Goal: Information Seeking & Learning: Learn about a topic

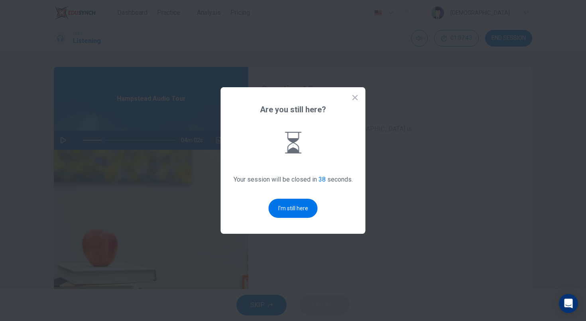
click at [354, 93] on div "Are you still here? Your session will be closed in 38 seconds. I'm still here" at bounding box center [293, 160] width 145 height 147
click at [353, 96] on icon at bounding box center [355, 98] width 8 height 8
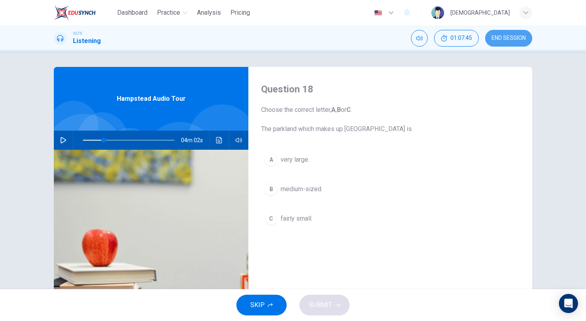
click at [521, 33] on button "END SESSION" at bounding box center [508, 38] width 47 height 17
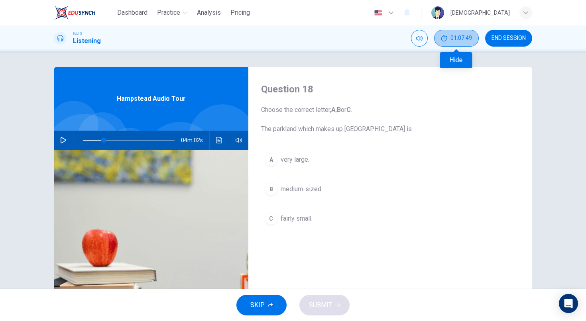
drag, startPoint x: 467, startPoint y: 39, endPoint x: 485, endPoint y: 35, distance: 18.7
click at [467, 39] on span "01:07:49" at bounding box center [461, 38] width 22 height 6
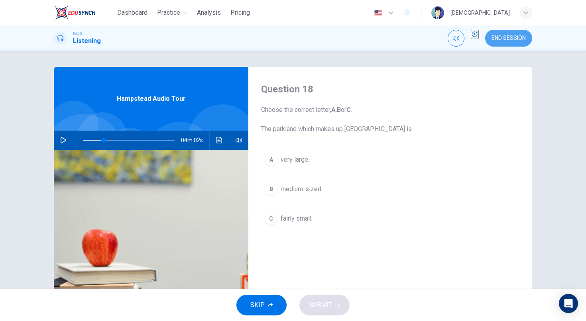
click at [493, 34] on button "END SESSION" at bounding box center [508, 38] width 47 height 17
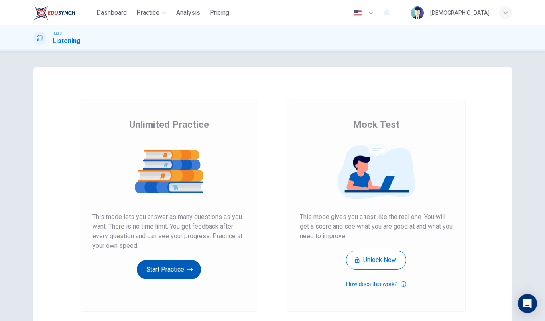
click at [181, 268] on button "Start Practice" at bounding box center [169, 269] width 64 height 19
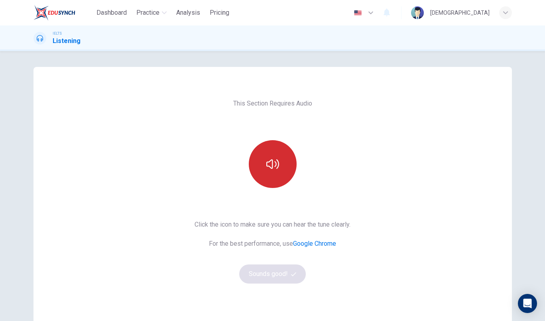
click at [267, 159] on icon "button" at bounding box center [272, 164] width 13 height 13
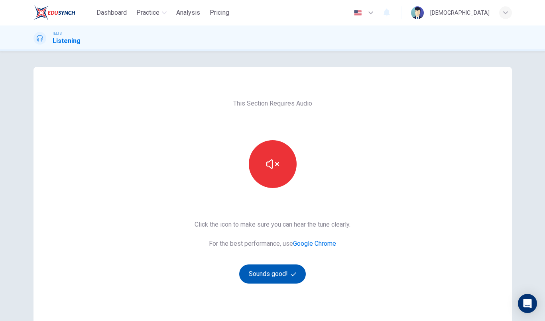
drag, startPoint x: 425, startPoint y: 10, endPoint x: 286, endPoint y: 280, distance: 303.8
click at [286, 280] on button "Sounds good!" at bounding box center [272, 274] width 67 height 19
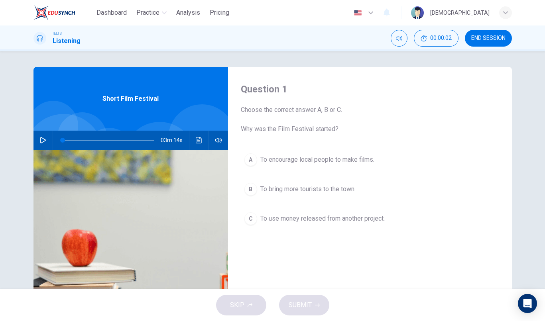
click at [38, 142] on button "button" at bounding box center [43, 140] width 13 height 19
click at [41, 141] on icon "button" at bounding box center [43, 140] width 6 height 6
click at [37, 140] on button "button" at bounding box center [43, 140] width 13 height 19
click at [41, 140] on icon "button" at bounding box center [43, 140] width 6 height 6
drag, startPoint x: 358, startPoint y: 4, endPoint x: 114, endPoint y: 149, distance: 283.4
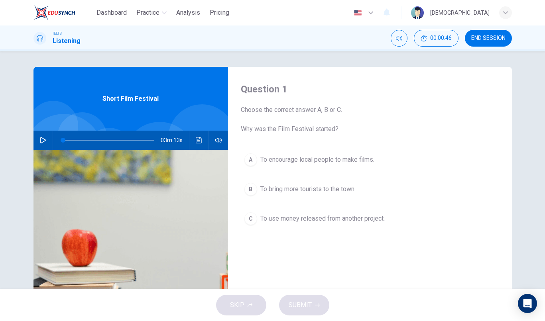
click at [116, 149] on div at bounding box center [107, 140] width 108 height 19
click at [42, 143] on button "button" at bounding box center [43, 140] width 13 height 19
drag, startPoint x: 61, startPoint y: 140, endPoint x: 49, endPoint y: 144, distance: 12.5
click at [49, 144] on div "03m 14s" at bounding box center [130, 140] width 195 height 19
click at [215, 141] on icon "button" at bounding box center [218, 140] width 6 height 5
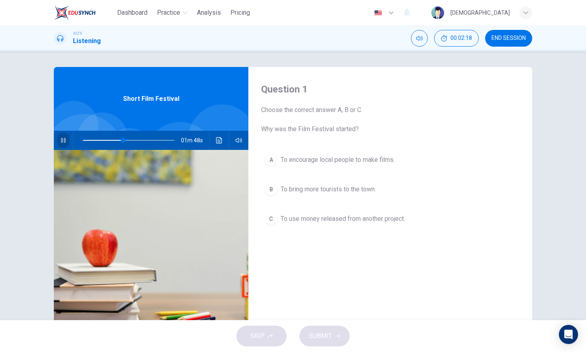
click at [67, 143] on button "button" at bounding box center [63, 140] width 13 height 19
drag, startPoint x: 120, startPoint y: 141, endPoint x: 83, endPoint y: 145, distance: 37.7
click at [83, 143] on span at bounding box center [83, 140] width 5 height 5
click at [66, 142] on icon "button" at bounding box center [63, 140] width 6 height 6
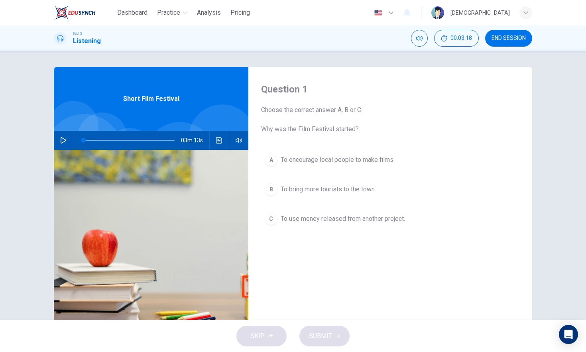
click at [352, 59] on div "Question 1 Choose the correct answer A, B or C. Why was the Film Festival start…" at bounding box center [293, 185] width 586 height 269
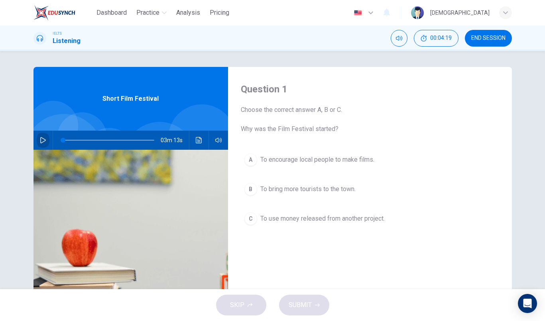
click at [40, 143] on icon "button" at bounding box center [43, 140] width 6 height 6
click at [46, 142] on button "button" at bounding box center [43, 140] width 13 height 19
click at [45, 141] on icon "button" at bounding box center [43, 140] width 4 height 5
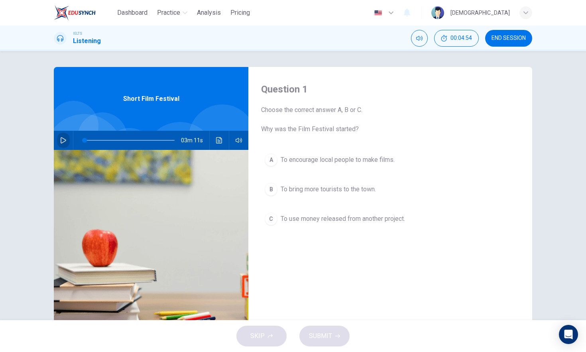
click at [66, 138] on icon "button" at bounding box center [63, 140] width 6 height 6
click at [63, 140] on icon "button" at bounding box center [63, 140] width 6 height 6
click at [64, 140] on icon "button" at bounding box center [63, 140] width 4 height 5
click at [64, 140] on icon "button" at bounding box center [63, 140] width 6 height 6
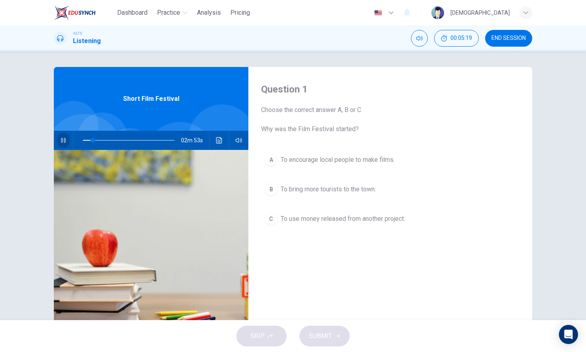
click at [64, 140] on icon "button" at bounding box center [63, 140] width 4 height 5
drag, startPoint x: 94, startPoint y: 140, endPoint x: 68, endPoint y: 142, distance: 26.8
click at [68, 142] on div "03m 14s" at bounding box center [151, 140] width 195 height 19
click at [64, 142] on icon "button" at bounding box center [64, 140] width 6 height 6
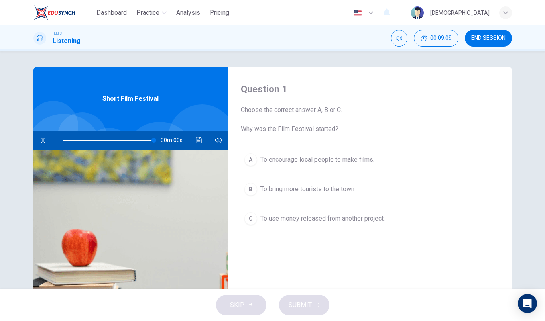
type input "0"
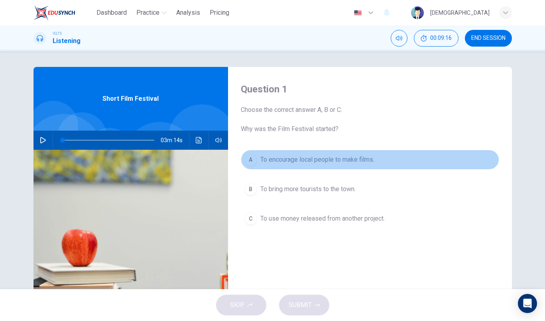
click at [277, 161] on span "To encourage local people to make films." at bounding box center [317, 160] width 114 height 10
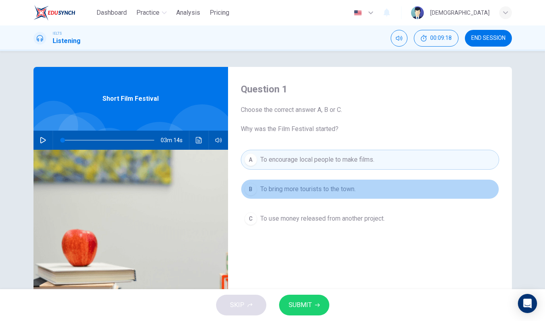
click at [289, 194] on span "To bring more tourists to the town." at bounding box center [307, 190] width 95 height 10
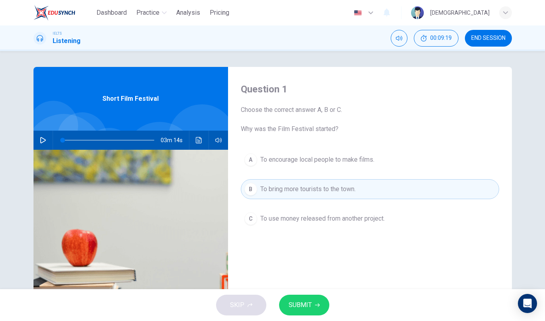
click at [296, 297] on button "SUBMIT" at bounding box center [304, 305] width 50 height 21
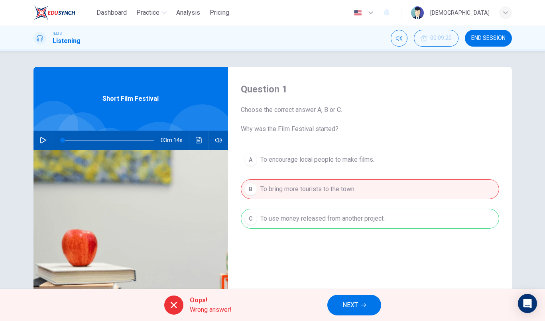
click at [351, 297] on button "NEXT" at bounding box center [354, 305] width 54 height 21
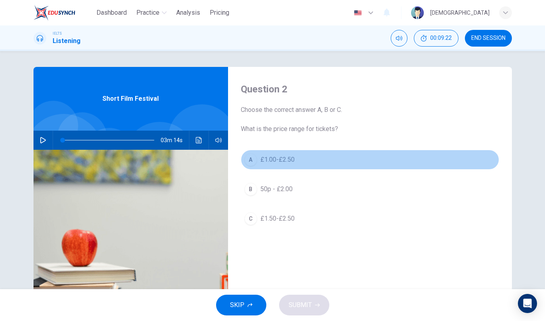
click at [268, 161] on span "£1.00-£2.50" at bounding box center [277, 160] width 34 height 10
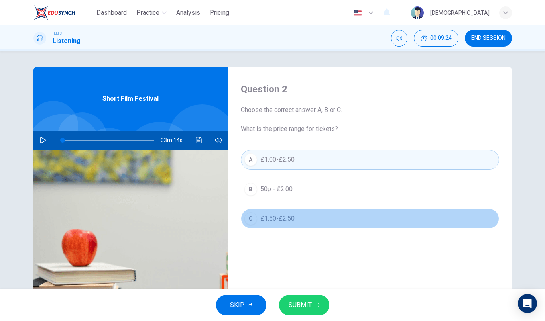
click at [266, 214] on span "£1.50-£2.50" at bounding box center [277, 219] width 34 height 10
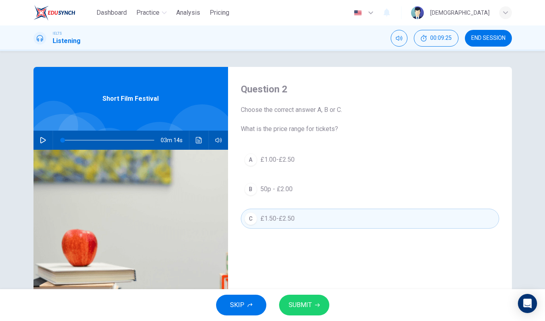
click at [300, 295] on button "SUBMIT" at bounding box center [304, 305] width 50 height 21
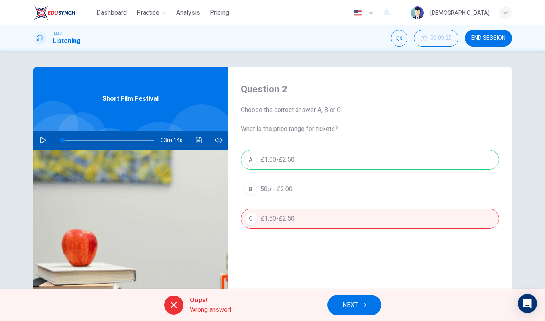
click at [345, 311] on button "NEXT" at bounding box center [354, 305] width 54 height 21
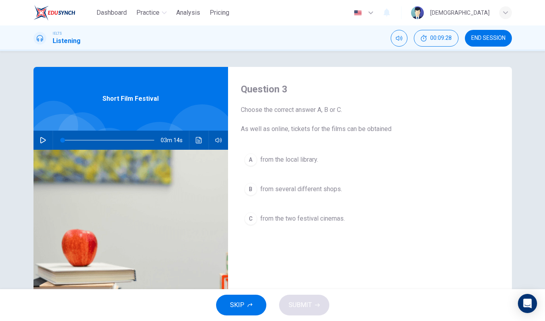
drag, startPoint x: 314, startPoint y: 130, endPoint x: 383, endPoint y: 132, distance: 68.6
click at [383, 132] on span "Choose the correct answer A, B or C. As well as online, tickets for the films c…" at bounding box center [370, 119] width 258 height 29
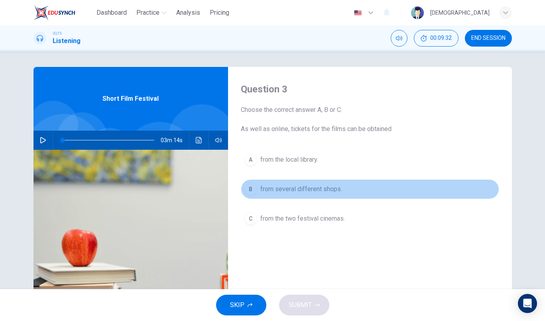
click at [289, 185] on span "from several different shops." at bounding box center [301, 190] width 82 height 10
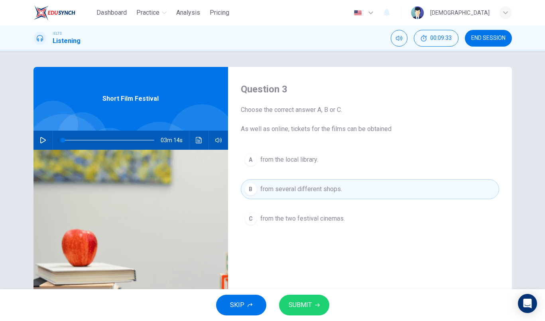
click at [295, 299] on button "SUBMIT" at bounding box center [304, 305] width 50 height 21
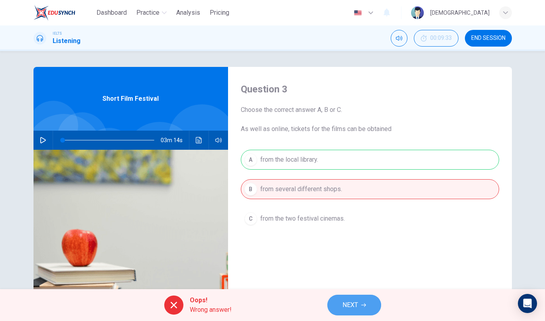
click at [345, 298] on button "NEXT" at bounding box center [354, 305] width 54 height 21
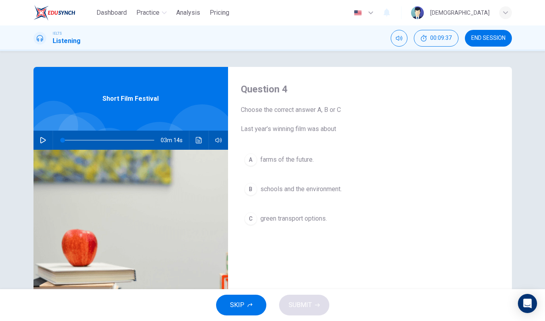
click at [275, 157] on span "farms of the future." at bounding box center [286, 160] width 53 height 10
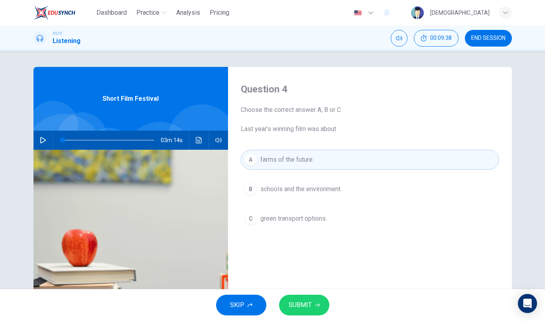
click at [287, 304] on button "SUBMIT" at bounding box center [304, 305] width 50 height 21
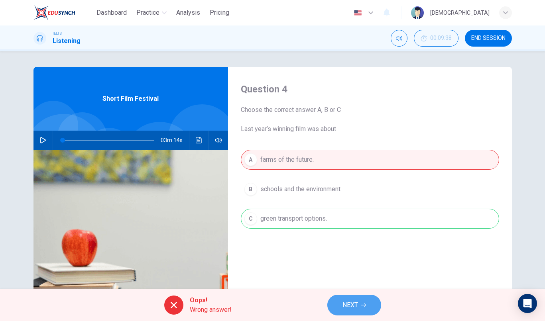
click at [330, 300] on button "NEXT" at bounding box center [354, 305] width 54 height 21
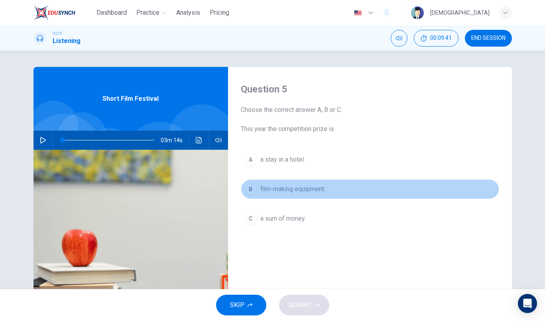
click at [297, 191] on span "film-making equipment." at bounding box center [292, 190] width 65 height 10
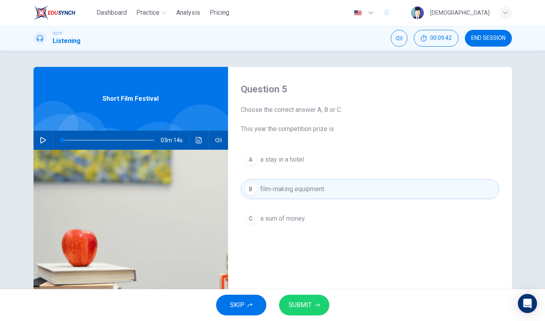
click at [289, 302] on span "SUBMIT" at bounding box center [300, 305] width 23 height 11
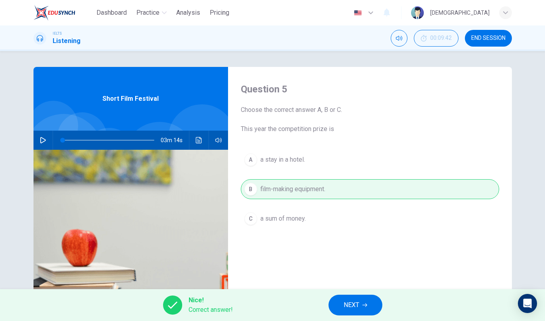
click at [345, 305] on span "NEXT" at bounding box center [352, 305] width 16 height 11
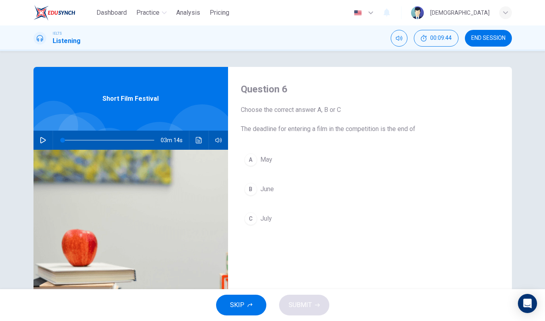
click at [271, 214] on button "C July" at bounding box center [370, 219] width 258 height 20
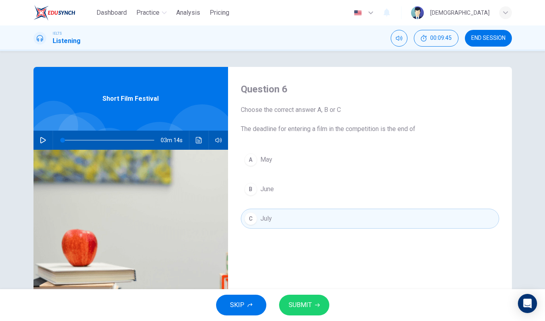
click at [285, 313] on button "SUBMIT" at bounding box center [304, 305] width 50 height 21
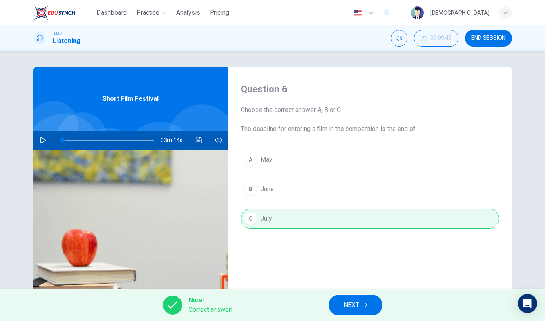
click at [355, 303] on span "NEXT" at bounding box center [352, 305] width 16 height 11
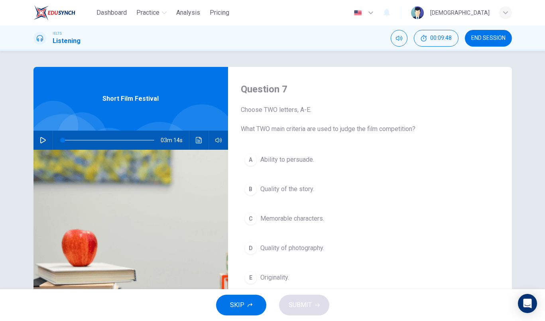
drag, startPoint x: 365, startPoint y: 126, endPoint x: 410, endPoint y: 129, distance: 45.2
click at [411, 129] on span "Choose TWO letters, A-E. What TWO main criteria are used to judge the film comp…" at bounding box center [370, 119] width 258 height 29
click at [324, 193] on button "B Quality of the story." at bounding box center [370, 189] width 258 height 20
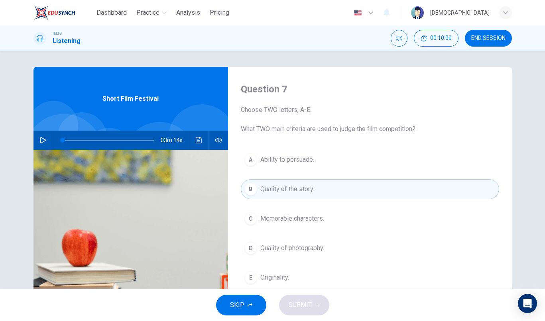
click at [279, 280] on span "Originality." at bounding box center [274, 278] width 29 height 10
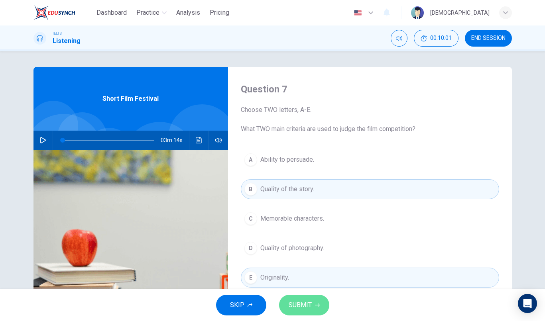
click at [292, 299] on button "SUBMIT" at bounding box center [304, 305] width 50 height 21
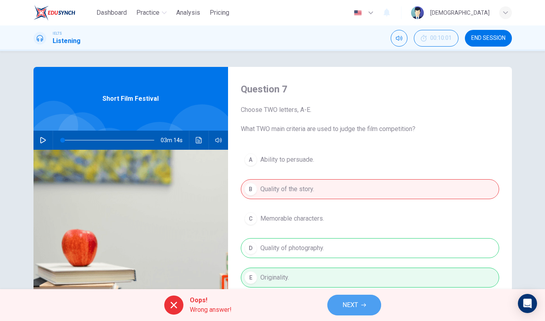
click at [341, 296] on button "NEXT" at bounding box center [354, 305] width 54 height 21
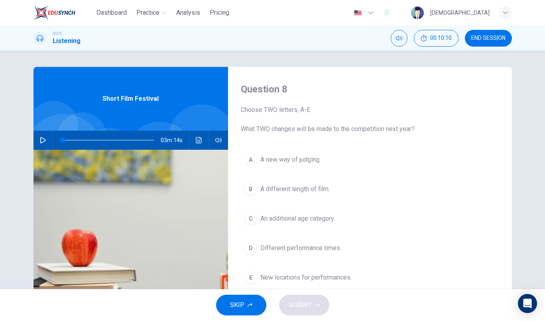
click at [249, 298] on button "SKIP" at bounding box center [241, 305] width 50 height 21
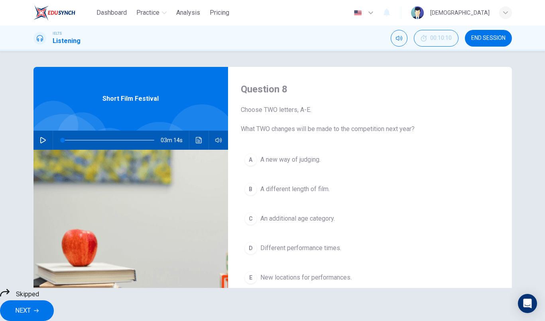
click at [31, 305] on span "NEXT" at bounding box center [23, 310] width 16 height 11
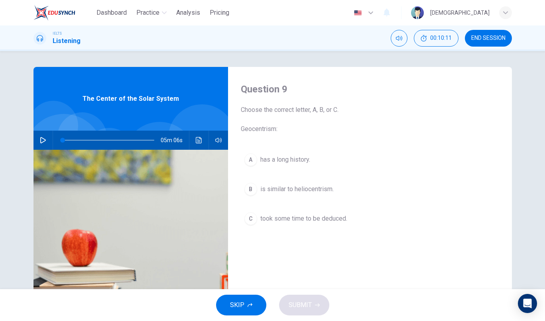
click at [40, 140] on icon "button" at bounding box center [43, 140] width 6 height 6
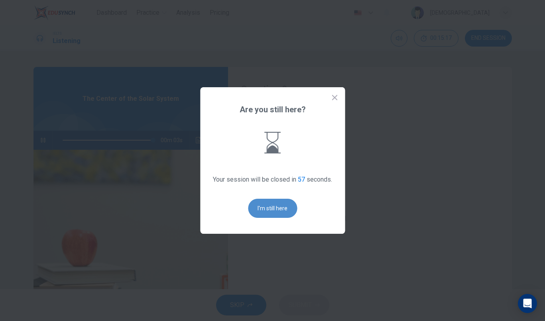
click at [259, 203] on button "I'm still here" at bounding box center [272, 208] width 49 height 19
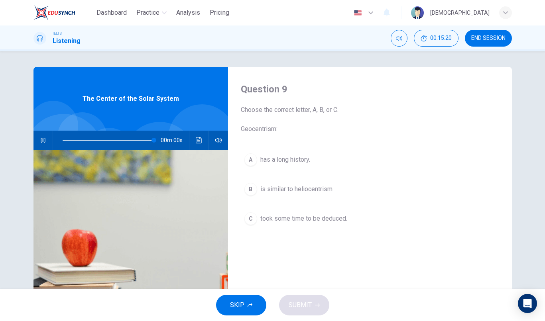
type input "0"
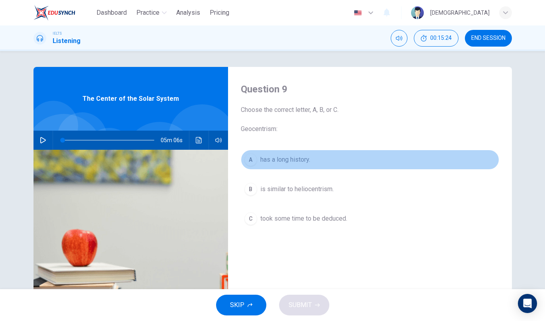
click at [272, 159] on span "has a long history." at bounding box center [285, 160] width 50 height 10
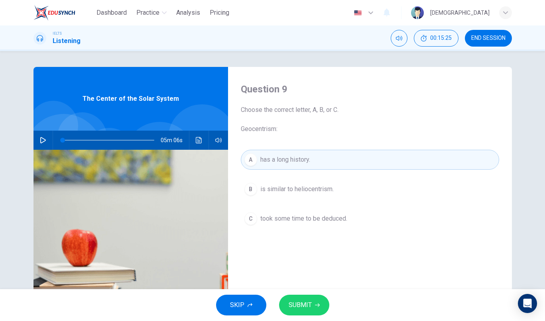
click at [291, 294] on div "SKIP SUBMIT" at bounding box center [272, 305] width 545 height 32
click at [291, 299] on button "SUBMIT" at bounding box center [304, 305] width 50 height 21
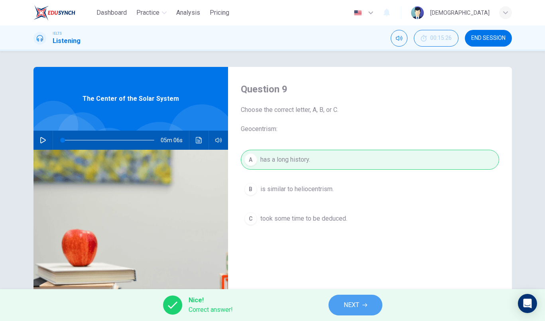
click at [342, 307] on button "NEXT" at bounding box center [355, 305] width 54 height 21
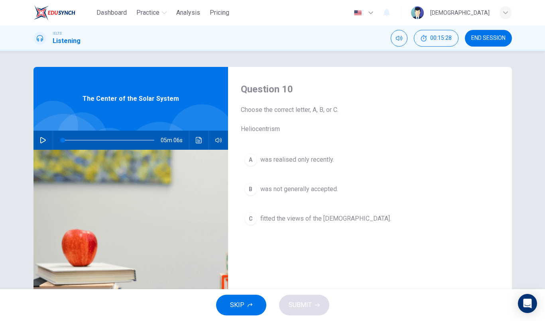
click at [275, 195] on button "B was not generally accepted." at bounding box center [370, 189] width 258 height 20
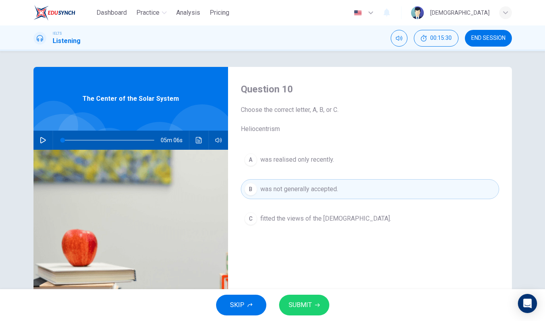
click at [305, 311] on button "SUBMIT" at bounding box center [304, 305] width 50 height 21
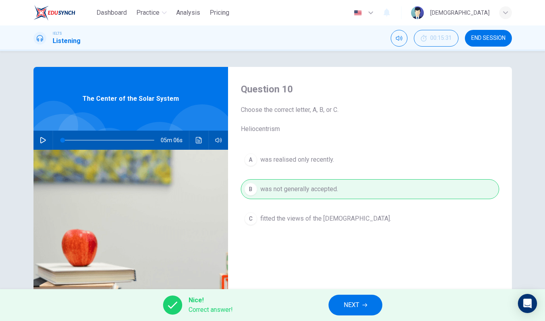
click at [341, 305] on button "NEXT" at bounding box center [355, 305] width 54 height 21
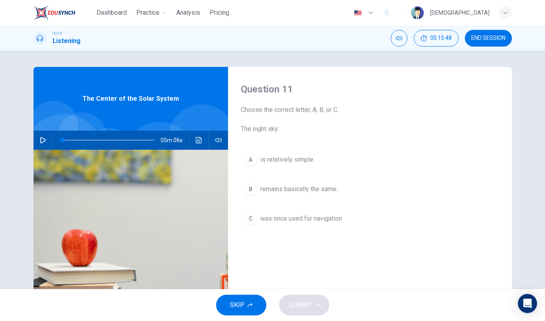
click at [295, 165] on button "A is relatively simple." at bounding box center [370, 160] width 258 height 20
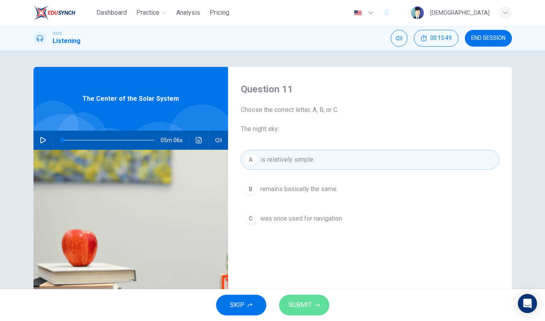
click at [300, 308] on span "SUBMIT" at bounding box center [300, 305] width 23 height 11
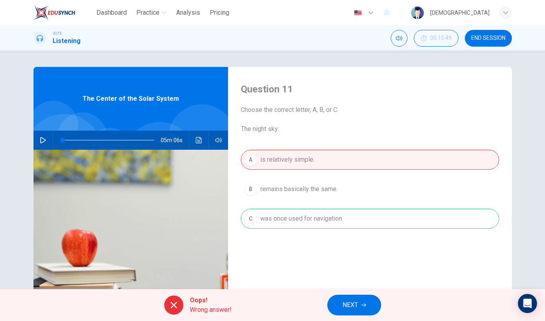
click at [342, 306] on button "NEXT" at bounding box center [354, 305] width 54 height 21
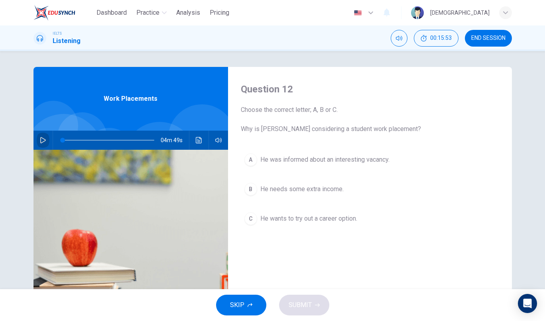
click at [39, 143] on button "button" at bounding box center [43, 140] width 13 height 19
type input "4"
click at [43, 140] on button "button" at bounding box center [43, 140] width 13 height 19
type input "4"
click at [494, 37] on span "END SESSION" at bounding box center [488, 38] width 34 height 6
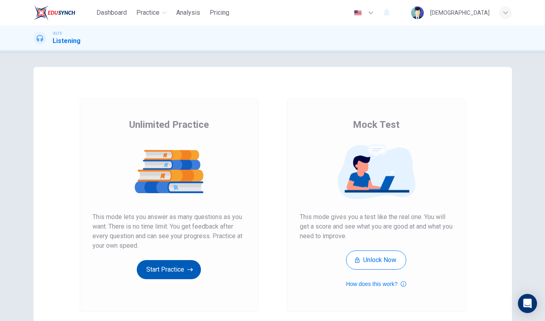
click at [186, 277] on button "Start Practice" at bounding box center [169, 269] width 64 height 19
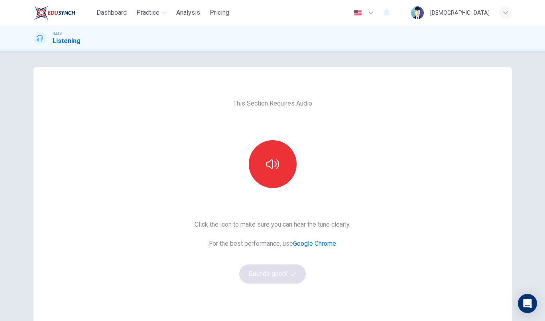
click at [292, 141] on div at bounding box center [273, 164] width 86 height 48
click at [284, 153] on button "button" at bounding box center [273, 164] width 48 height 48
click at [280, 272] on button "Sounds good!" at bounding box center [272, 274] width 67 height 19
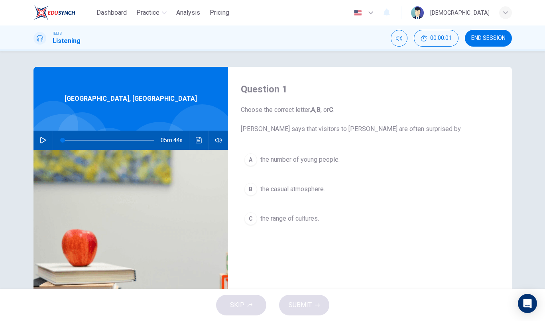
click at [45, 147] on button "button" at bounding box center [43, 140] width 13 height 19
click at [43, 143] on button "button" at bounding box center [43, 140] width 13 height 19
click at [44, 141] on button "button" at bounding box center [43, 140] width 13 height 19
click at [280, 155] on span "the number of young people." at bounding box center [299, 160] width 79 height 10
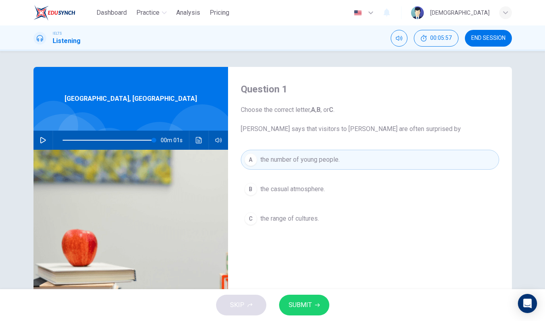
click at [305, 310] on span "SUBMIT" at bounding box center [300, 305] width 23 height 11
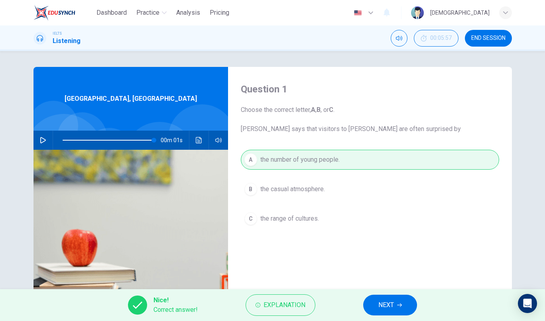
click at [386, 303] on span "NEXT" at bounding box center [386, 305] width 16 height 11
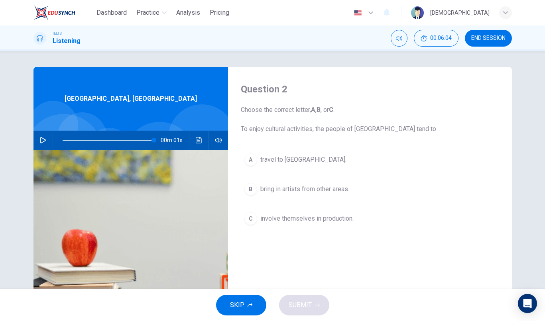
click at [305, 219] on span "involve themselves in production." at bounding box center [306, 219] width 93 height 10
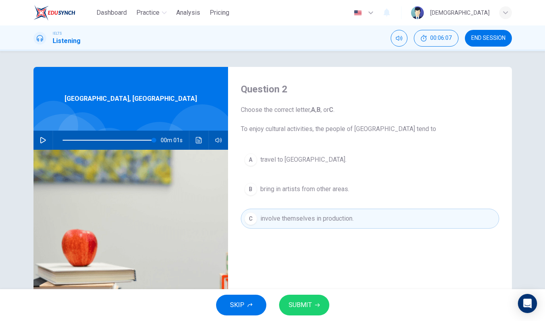
click at [303, 297] on button "SUBMIT" at bounding box center [304, 305] width 50 height 21
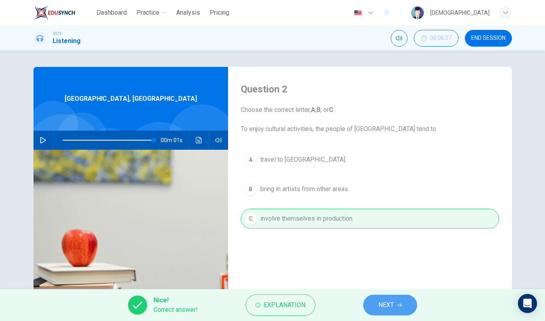
click at [380, 303] on span "NEXT" at bounding box center [386, 305] width 16 height 11
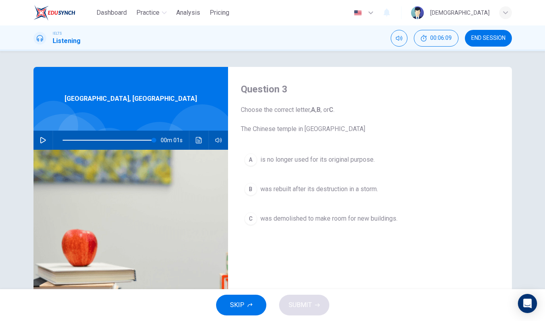
click at [283, 191] on span "was rebuilt after its destruction in a storm." at bounding box center [319, 190] width 118 height 10
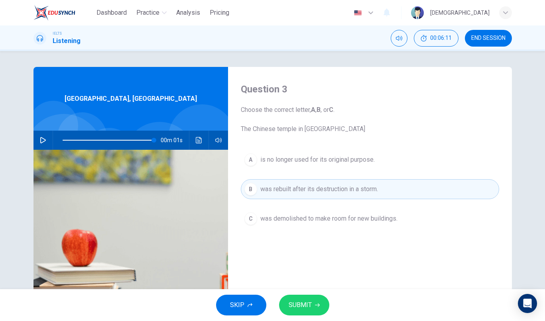
click at [314, 310] on button "SUBMIT" at bounding box center [304, 305] width 50 height 21
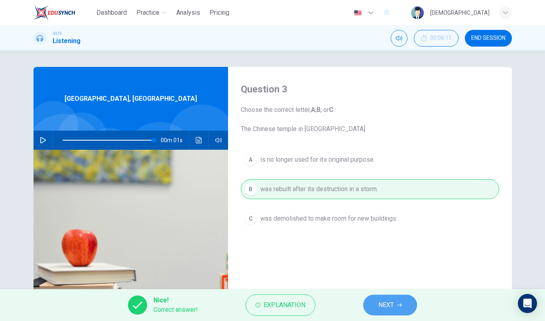
click at [402, 301] on button "NEXT" at bounding box center [390, 305] width 54 height 21
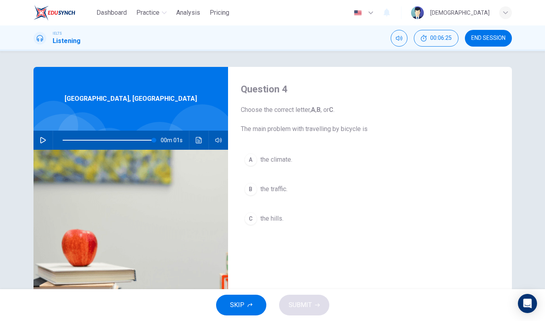
click at [299, 221] on button "C the hills." at bounding box center [370, 219] width 258 height 20
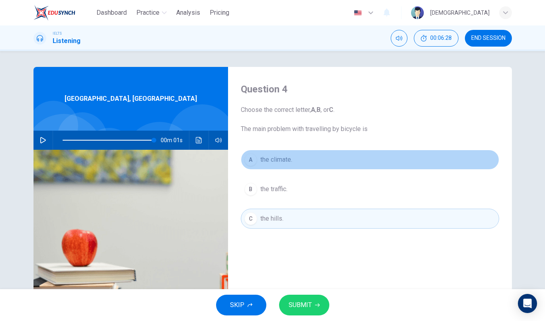
click at [304, 153] on button "A the climate." at bounding box center [370, 160] width 258 height 20
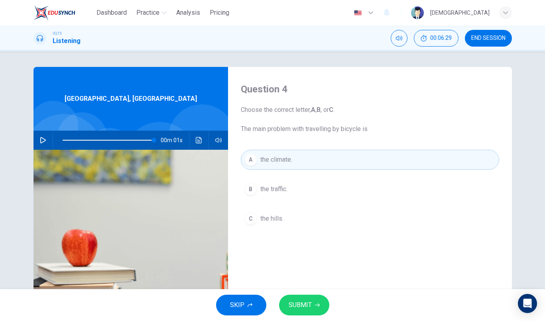
click at [292, 307] on span "SUBMIT" at bounding box center [300, 305] width 23 height 11
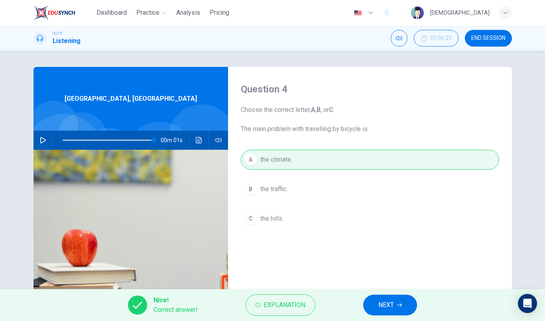
click at [411, 306] on button "NEXT" at bounding box center [390, 305] width 54 height 21
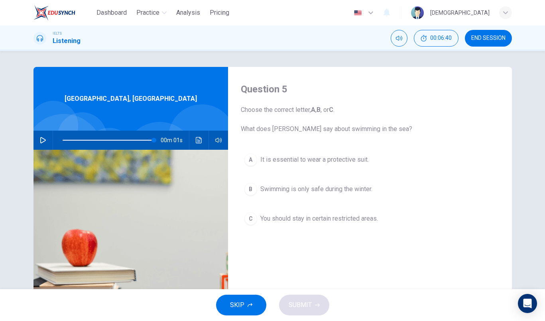
click at [350, 222] on span "You should stay in certain restricted areas." at bounding box center [319, 219] width 118 height 10
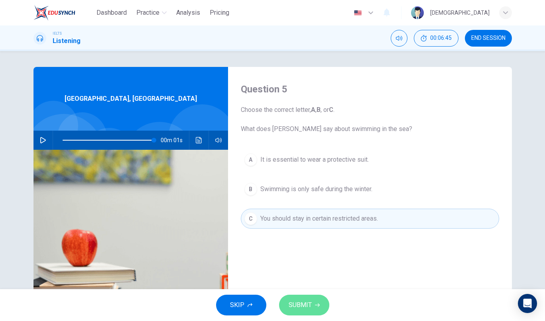
click at [314, 303] on button "SUBMIT" at bounding box center [304, 305] width 50 height 21
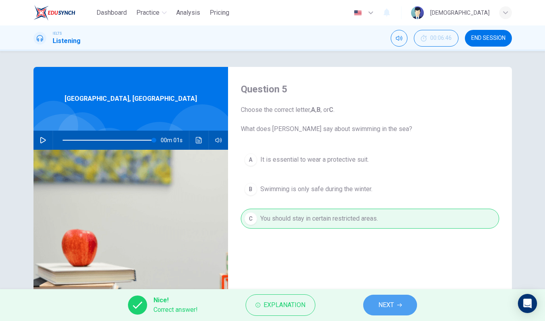
click at [373, 299] on button "NEXT" at bounding box center [390, 305] width 54 height 21
type input "100"
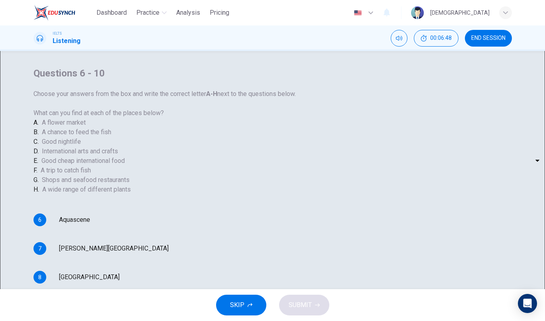
scroll to position [26, 0]
drag, startPoint x: 290, startPoint y: 157, endPoint x: 286, endPoint y: 150, distance: 8.4
click at [289, 157] on div "A. A flower market B. A chance to feed the fish C. Good nightlife D. Internatio…" at bounding box center [175, 156] width 284 height 77
click at [86, 128] on span "A flower market" at bounding box center [64, 123] width 44 height 10
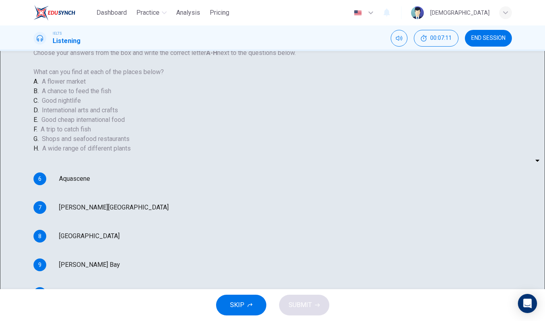
scroll to position [47, 0]
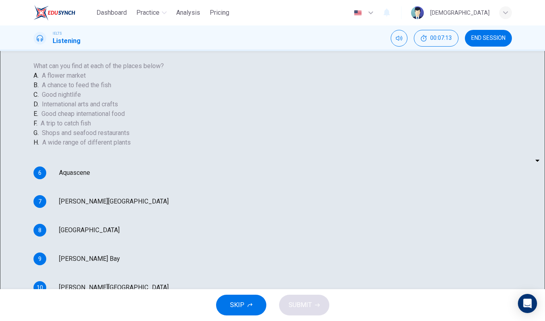
drag, startPoint x: 305, startPoint y: 272, endPoint x: 299, endPoint y: 277, distance: 7.4
click at [53, 278] on div "​ ​" at bounding box center [53, 287] width 0 height 19
click at [293, 277] on body "Dashboard Practice Analysis Pricing English en ​ Musa IELTS Listening 00:07:13 …" at bounding box center [272, 160] width 545 height 321
click at [421, 217] on div at bounding box center [272, 160] width 545 height 321
click at [295, 185] on body "Dashboard Practice Analysis Pricing English en ​ Musa IELTS Listening 00:07:17 …" at bounding box center [272, 160] width 545 height 321
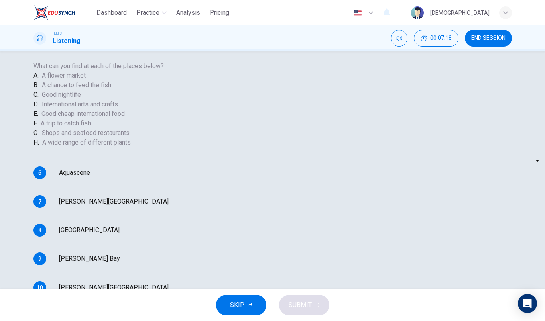
type input "F"
type input "100"
click at [291, 272] on body "Dashboard Practice Analysis Pricing English en ​ Musa IELTS Listening 00:07:21 …" at bounding box center [272, 160] width 545 height 321
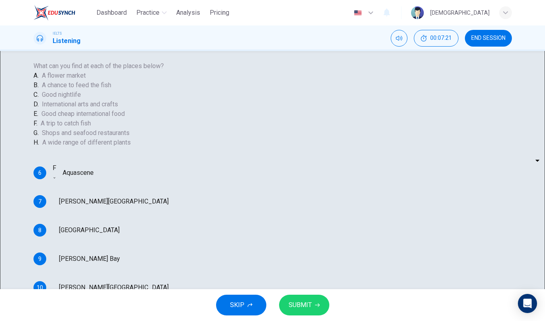
type input "E"
type input "100"
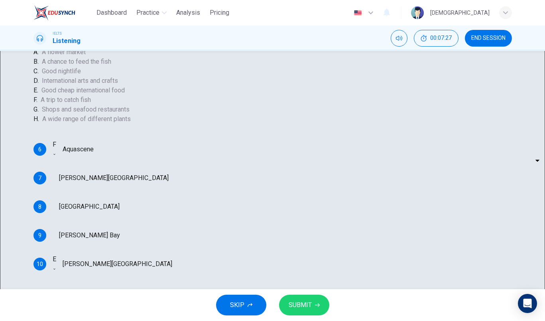
scroll to position [77, 0]
click at [301, 200] on body "Dashboard Practice Analysis Pricing English en ​ Musa IELTS Listening 00:07:30 …" at bounding box center [272, 160] width 545 height 321
type input "E"
type input "100"
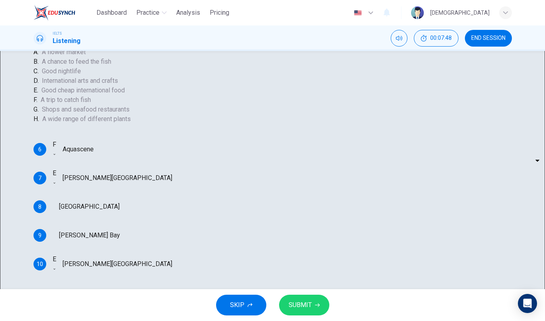
click at [302, 226] on body "Dashboard Practice Analysis Pricing English en ​ Musa IELTS Listening 00:07:48 …" at bounding box center [272, 160] width 545 height 321
click at [362, 206] on div at bounding box center [272, 160] width 545 height 321
click at [292, 211] on body "Dashboard Practice Analysis Pricing English en ​ Musa IELTS Listening 00:07:54 …" at bounding box center [272, 160] width 545 height 321
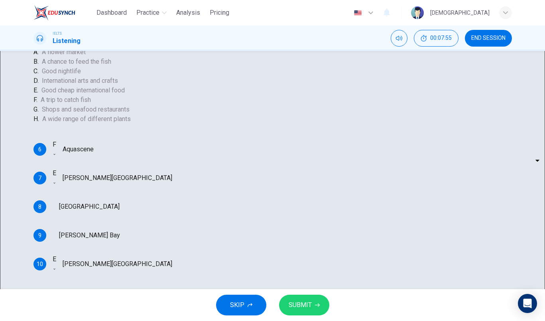
type input "C"
type input "100"
click at [299, 224] on body "Dashboard Practice Analysis Pricing English en ​ Musa IELTS Listening 00:08:03 …" at bounding box center [272, 160] width 545 height 321
type input "D"
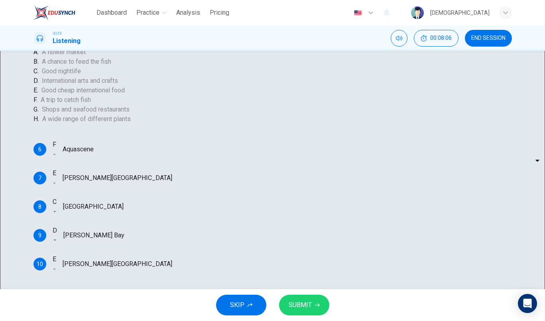
click at [314, 300] on button "SUBMIT" at bounding box center [304, 305] width 50 height 21
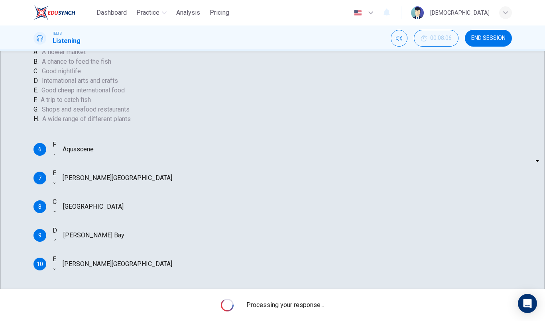
type input "100"
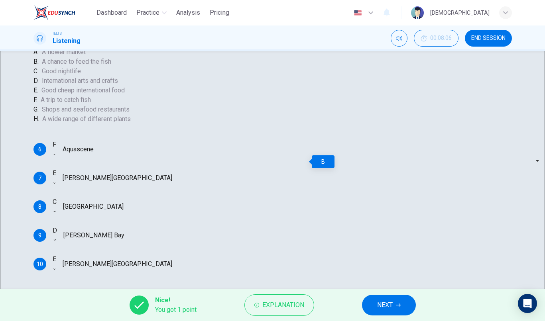
click at [56, 149] on div "F" at bounding box center [55, 145] width 4 height 10
click at [288, 297] on button "Explanation" at bounding box center [279, 306] width 70 height 22
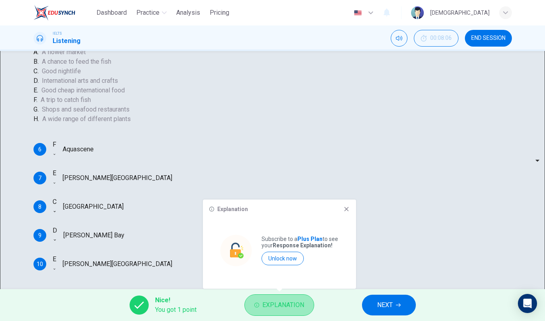
click at [290, 299] on button "Explanation" at bounding box center [279, 306] width 70 height 22
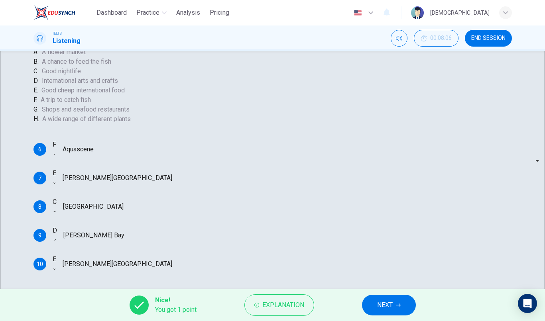
click at [400, 303] on icon "button" at bounding box center [398, 305] width 5 height 5
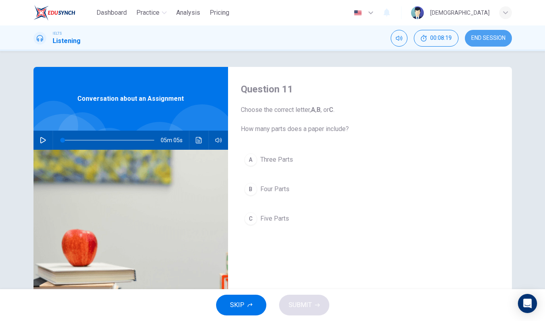
click at [490, 40] on span "END SESSION" at bounding box center [488, 38] width 34 height 6
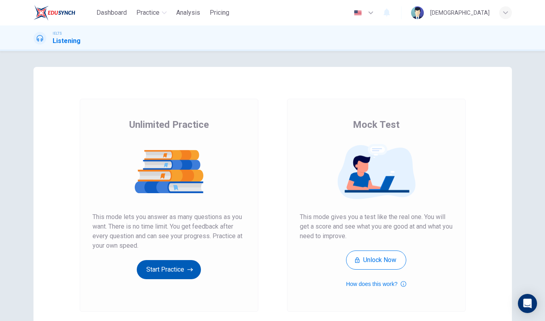
click at [179, 279] on button "Start Practice" at bounding box center [169, 269] width 64 height 19
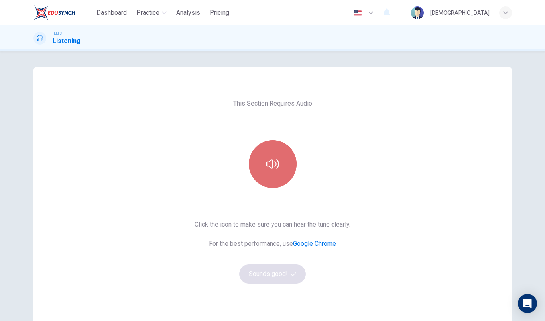
click at [279, 163] on button "button" at bounding box center [273, 164] width 48 height 48
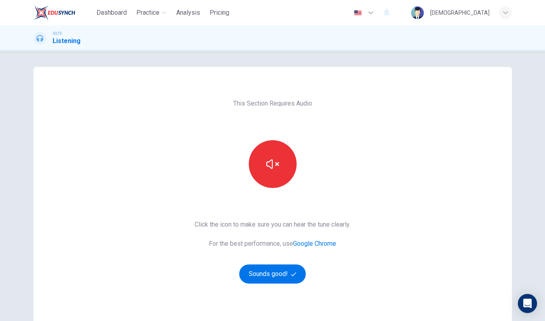
scroll to position [64, 0]
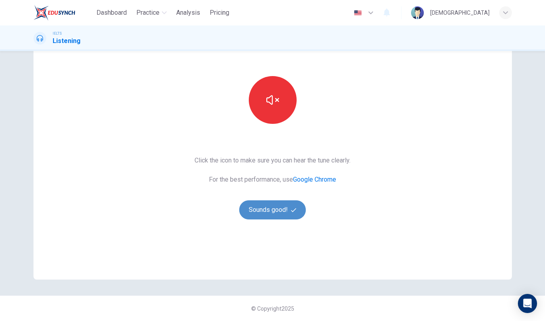
click at [281, 219] on button "Sounds good!" at bounding box center [272, 210] width 67 height 19
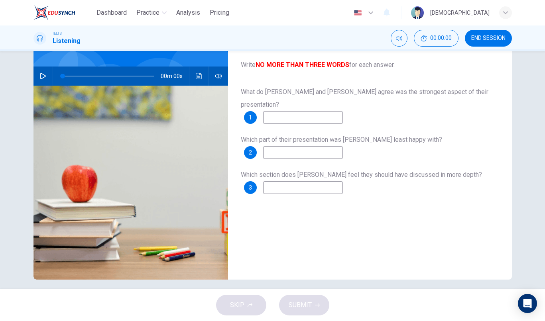
scroll to position [0, 0]
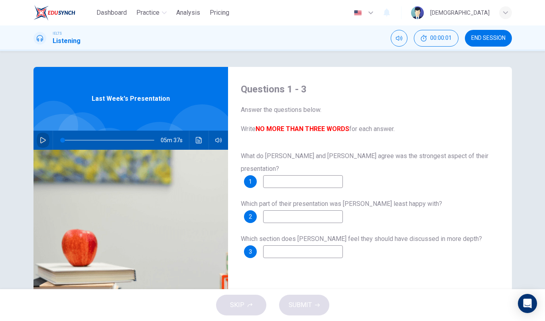
click at [41, 142] on icon "button" at bounding box center [43, 140] width 6 height 6
type input "0"
click at [409, 163] on div "What do Sharon and Xiao Li agree was the strongest aspect of their presentation…" at bounding box center [370, 169] width 258 height 38
click at [320, 175] on input at bounding box center [303, 181] width 80 height 13
type input "the technique"
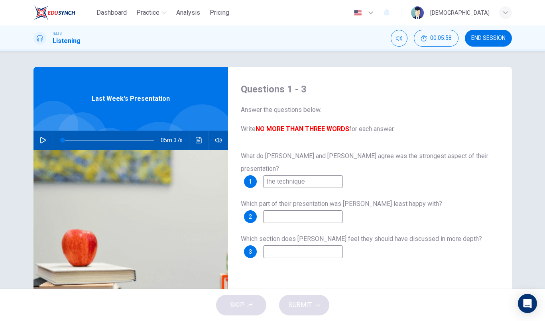
click at [311, 210] on input at bounding box center [303, 216] width 80 height 13
type input "confidence"
click at [320, 246] on input at bounding box center [303, 252] width 80 height 13
click at [315, 246] on input at bounding box center [303, 252] width 80 height 13
type input "section of solution"
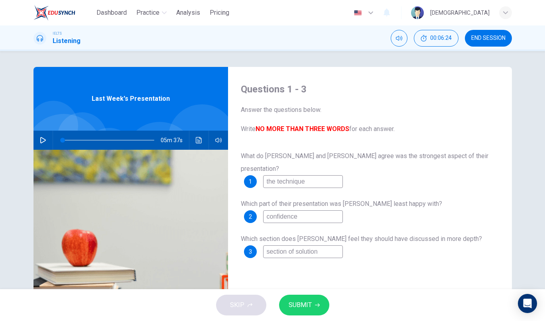
click at [308, 297] on button "SUBMIT" at bounding box center [304, 305] width 50 height 21
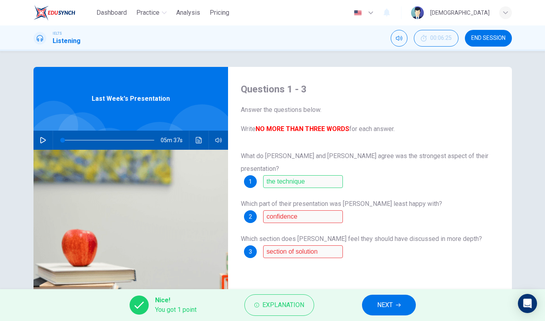
drag, startPoint x: 338, startPoint y: 211, endPoint x: 330, endPoint y: 208, distance: 8.1
click at [337, 211] on div "What do Sharon and Xiao Li agree was the strongest aspect of their presentation…" at bounding box center [370, 212] width 258 height 124
click at [339, 233] on div "Which section does Sharon feel they should have discussed in more depth? 3 sect…" at bounding box center [370, 246] width 258 height 26
click at [324, 233] on div "Which section does Sharon feel they should have discussed in more depth? 3 sect…" at bounding box center [370, 246] width 258 height 26
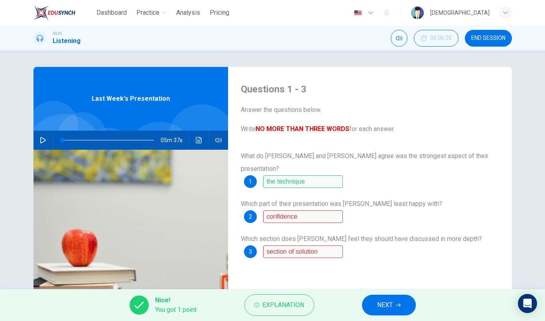
click at [336, 213] on div "What do Sharon and Xiao Li agree was the strongest aspect of their presentation…" at bounding box center [370, 212] width 258 height 124
click at [386, 306] on span "NEXT" at bounding box center [385, 305] width 16 height 11
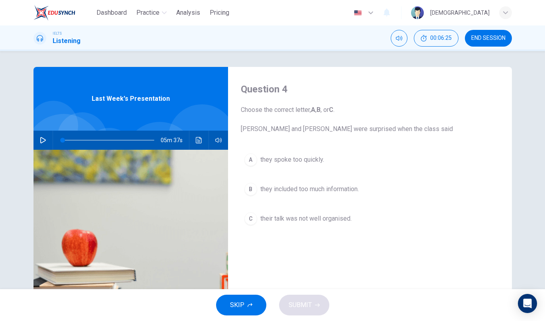
drag, startPoint x: 244, startPoint y: 132, endPoint x: 434, endPoint y: 138, distance: 190.6
click at [434, 138] on div "Question 4 Choose the correct letter, A , B , or C . Sharon and Xiao Li were su…" at bounding box center [370, 205] width 284 height 277
click at [427, 136] on div "Question 4 Choose the correct letter, A , B , or C . Sharon and Xiao Li were su…" at bounding box center [370, 205] width 284 height 277
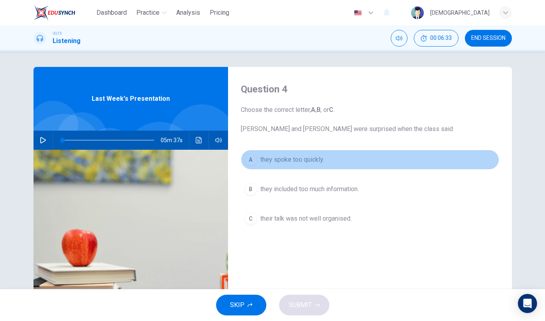
click at [302, 163] on span "they spoke too quickly." at bounding box center [292, 160] width 64 height 10
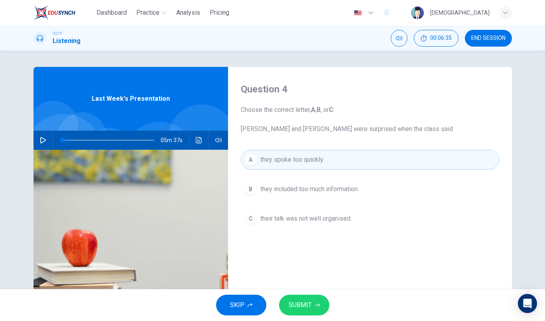
click at [312, 302] on button "SUBMIT" at bounding box center [304, 305] width 50 height 21
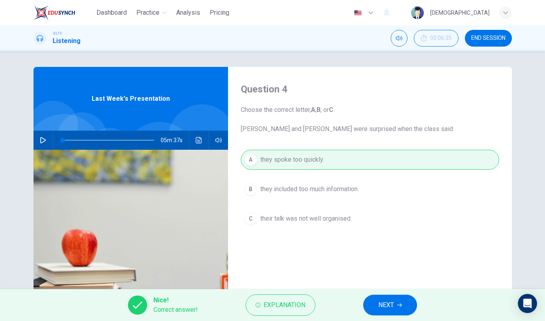
click at [388, 298] on button "NEXT" at bounding box center [390, 305] width 54 height 21
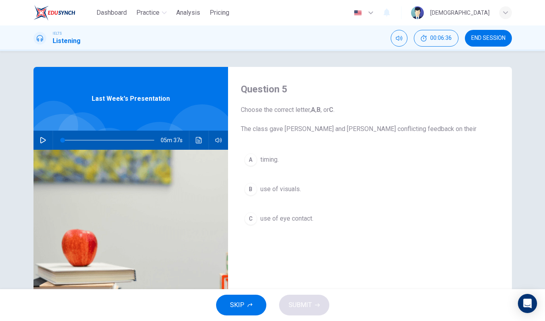
drag, startPoint x: 245, startPoint y: 128, endPoint x: 383, endPoint y: 126, distance: 137.9
click at [380, 126] on span "Choose the correct letter, A , B , or C . The class gave Sharon and Xiao Li con…" at bounding box center [370, 119] width 258 height 29
click at [388, 126] on span "Choose the correct letter, A , B , or C . The class gave Sharon and Xiao Li con…" at bounding box center [370, 119] width 258 height 29
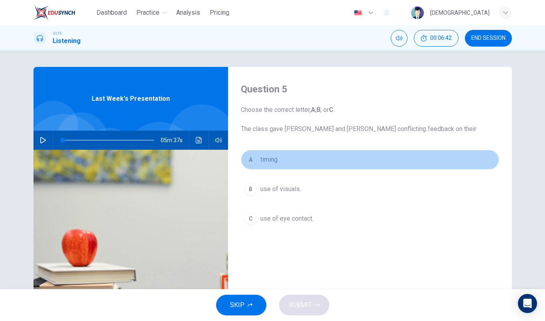
click at [277, 157] on span "timing." at bounding box center [269, 160] width 18 height 10
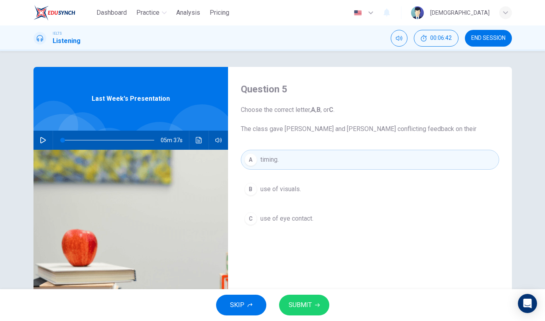
click at [316, 311] on button "SUBMIT" at bounding box center [304, 305] width 50 height 21
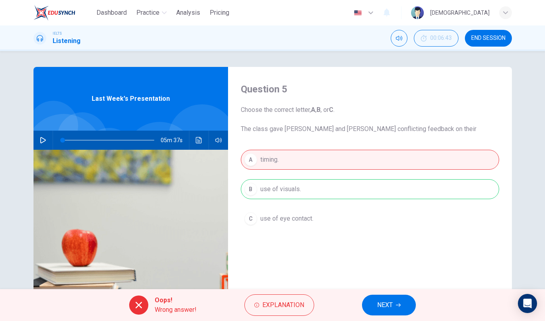
click at [289, 187] on div "A timing. B use of visuals. C use of eye contact." at bounding box center [370, 197] width 258 height 95
click at [292, 299] on button "Explanation" at bounding box center [279, 306] width 70 height 22
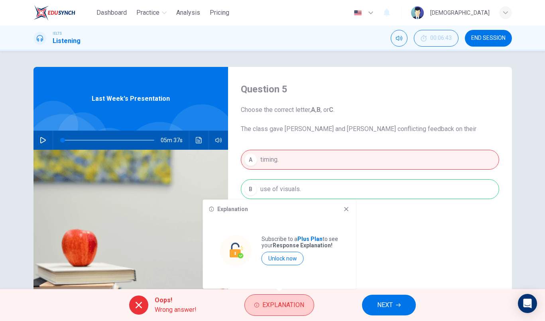
click at [306, 299] on button "Explanation" at bounding box center [279, 306] width 70 height 22
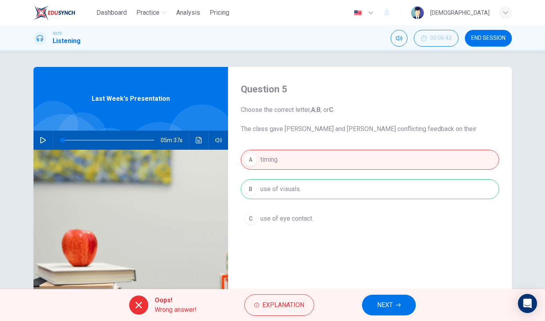
click at [403, 295] on button "NEXT" at bounding box center [389, 305] width 54 height 21
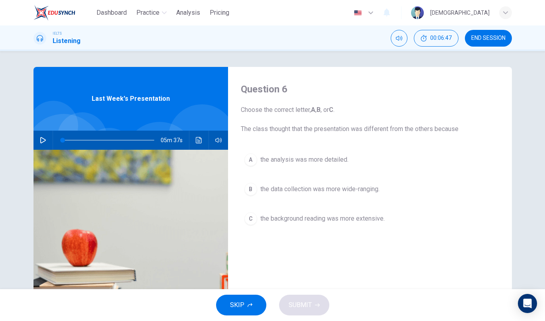
click at [305, 191] on span "the data collection was more wide-ranging." at bounding box center [319, 190] width 119 height 10
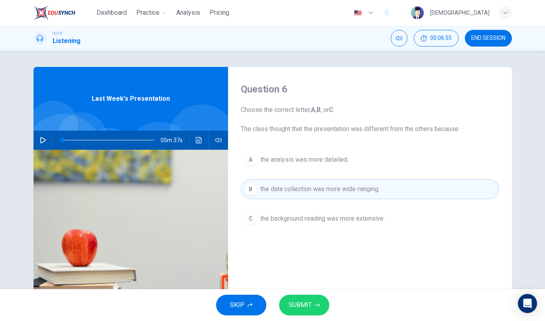
click at [363, 216] on span "the background reading was more extensive." at bounding box center [322, 219] width 124 height 10
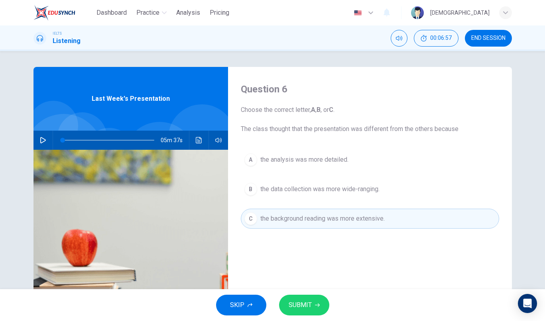
click at [305, 309] on span "SUBMIT" at bounding box center [300, 305] width 23 height 11
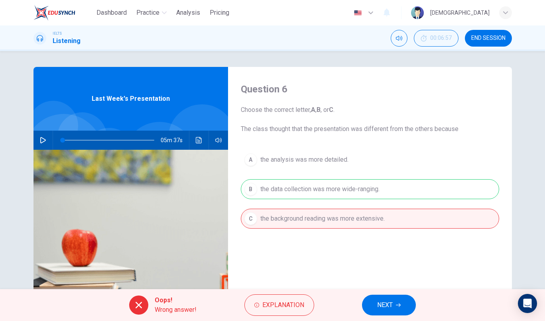
click at [305, 183] on div "A the analysis was more detailed. B the data collection was more wide-ranging. …" at bounding box center [370, 197] width 258 height 95
click at [297, 303] on span "Explanation" at bounding box center [283, 305] width 42 height 11
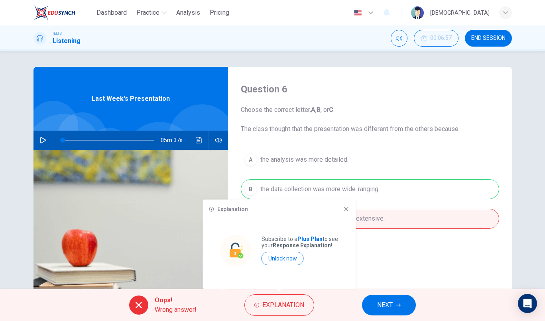
drag, startPoint x: 309, startPoint y: 305, endPoint x: 343, endPoint y: 300, distance: 34.6
click at [309, 305] on button "Explanation" at bounding box center [279, 306] width 70 height 22
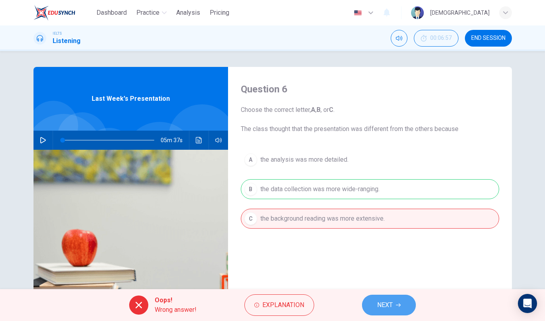
click at [388, 298] on button "NEXT" at bounding box center [389, 305] width 54 height 21
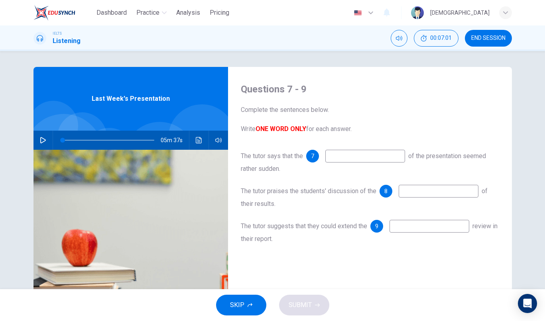
click at [342, 156] on input at bounding box center [365, 156] width 80 height 13
type input "end"
click at [427, 199] on div "The tutor praises the students' discussion of the 8 of their results." at bounding box center [370, 198] width 258 height 26
click at [429, 191] on input at bounding box center [439, 191] width 80 height 13
type input "search"
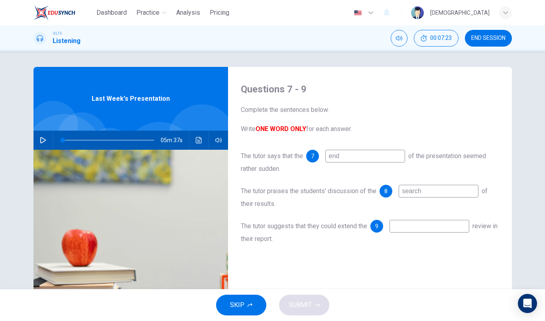
click at [446, 226] on input at bounding box center [429, 226] width 80 height 13
drag, startPoint x: 313, startPoint y: 223, endPoint x: 362, endPoint y: 222, distance: 49.8
click at [362, 222] on div "The tutor suggests that they could extend the 9 review in their report." at bounding box center [370, 233] width 258 height 26
click at [456, 230] on input at bounding box center [429, 226] width 80 height 13
type input "questions"
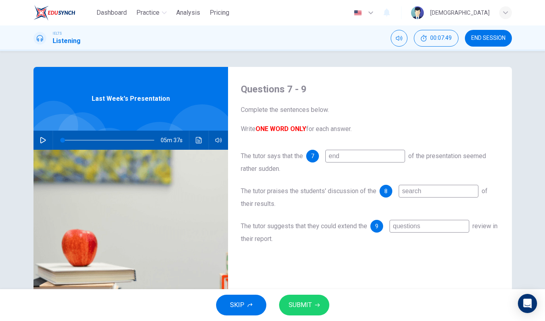
click at [308, 301] on span "SUBMIT" at bounding box center [300, 305] width 23 height 11
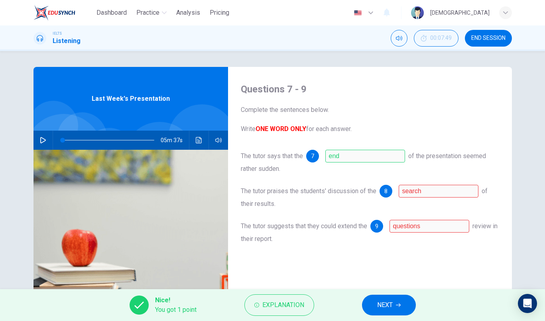
click at [395, 301] on button "NEXT" at bounding box center [389, 305] width 54 height 21
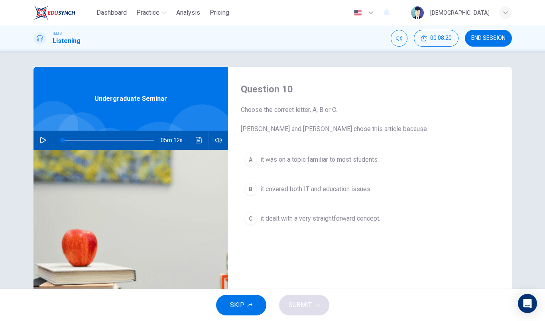
click at [37, 140] on button "button" at bounding box center [43, 140] width 13 height 19
click at [41, 142] on icon "button" at bounding box center [43, 140] width 6 height 6
type input "0"
click at [491, 36] on span "END SESSION" at bounding box center [488, 38] width 34 height 6
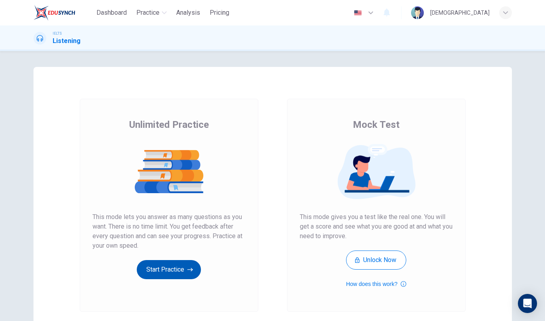
click at [167, 270] on button "Start Practice" at bounding box center [169, 269] width 64 height 19
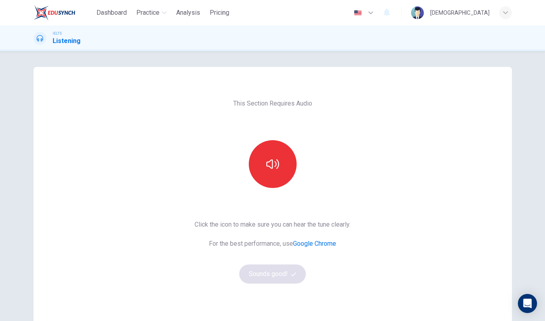
drag, startPoint x: 326, startPoint y: 130, endPoint x: 311, endPoint y: 145, distance: 21.7
click at [324, 132] on div "This Section Requires Audio Click the icon to make sure you can hear the tune c…" at bounding box center [272, 205] width 169 height 277
drag, startPoint x: 307, startPoint y: 147, endPoint x: 299, endPoint y: 148, distance: 8.1
click at [300, 148] on div at bounding box center [273, 164] width 86 height 48
click at [287, 153] on button "button" at bounding box center [273, 164] width 48 height 48
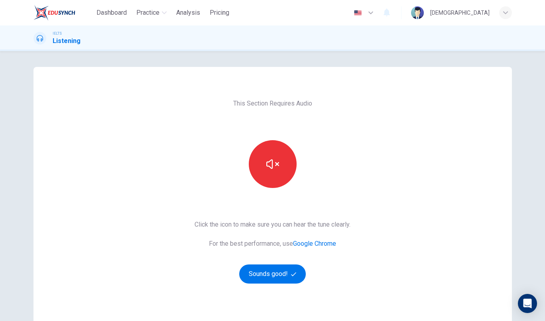
click at [281, 285] on div "This Section Requires Audio Click the icon to make sure you can hear the tune c…" at bounding box center [272, 205] width 169 height 277
click at [288, 276] on button "Sounds good!" at bounding box center [272, 274] width 67 height 19
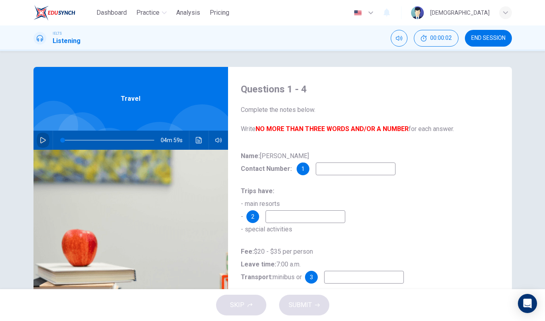
click at [40, 135] on button "button" at bounding box center [43, 140] width 13 height 19
click at [45, 143] on button "button" at bounding box center [43, 140] width 13 height 19
drag, startPoint x: 65, startPoint y: 141, endPoint x: 60, endPoint y: 144, distance: 5.5
click at [60, 143] on span at bounding box center [62, 140] width 5 height 5
click at [40, 140] on icon "button" at bounding box center [43, 140] width 6 height 6
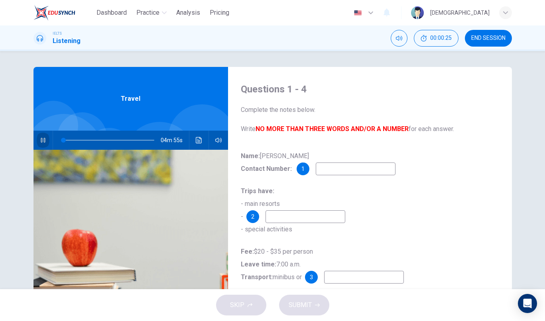
click at [40, 138] on icon "button" at bounding box center [43, 140] width 6 height 6
click at [37, 140] on button "button" at bounding box center [43, 140] width 13 height 19
click at [346, 171] on input at bounding box center [356, 169] width 80 height 13
type input "0"
type input "4628305"
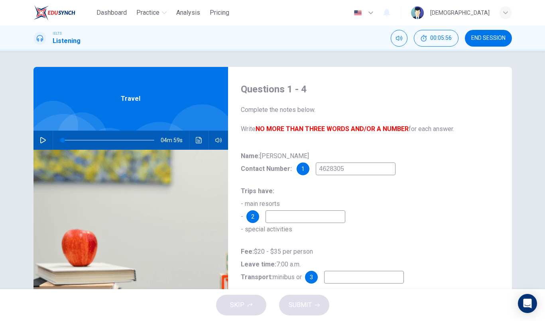
click at [331, 215] on input at bounding box center [305, 216] width 80 height 13
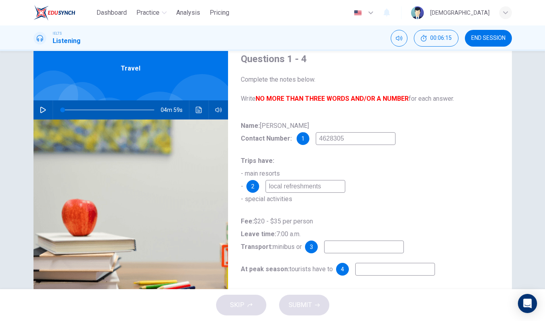
type input "local refreshments"
click at [364, 242] on input at bounding box center [364, 247] width 80 height 13
click at [364, 252] on input at bounding box center [364, 247] width 80 height 13
type input "coach"
click at [379, 269] on input at bounding box center [395, 269] width 80 height 13
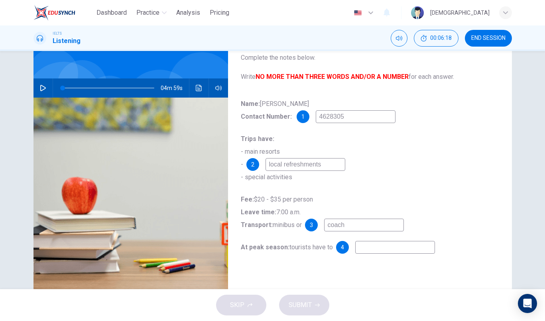
scroll to position [71, 0]
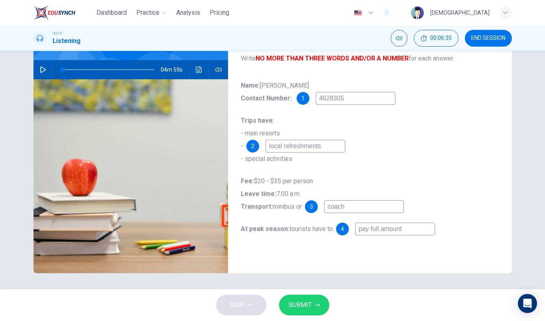
click at [394, 232] on input "pay full amount" at bounding box center [395, 229] width 80 height 13
type input "pay full price"
click at [308, 306] on span "SUBMIT" at bounding box center [300, 305] width 23 height 11
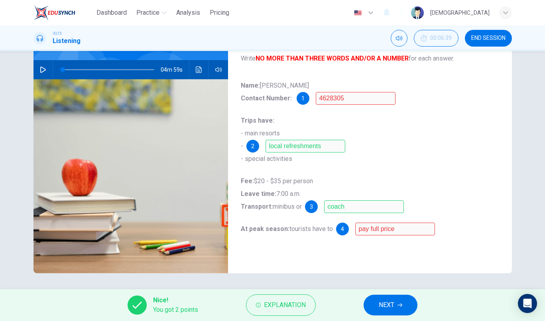
click at [391, 222] on div "Name: [PERSON_NAME] Contact Number: [PHONE_NUMBER] Trips have: - main resorts -…" at bounding box center [370, 165] width 258 height 172
click at [384, 306] on span "NEXT" at bounding box center [387, 305] width 16 height 11
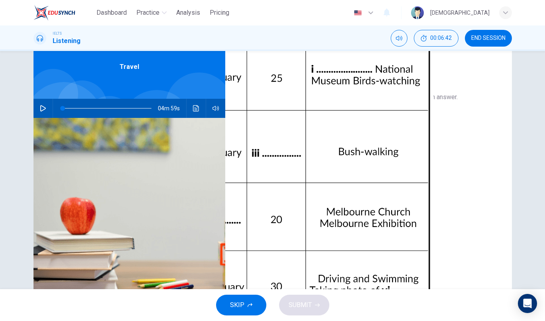
scroll to position [48, 0]
click at [490, 137] on div "Click to Zoom" at bounding box center [371, 132] width 255 height 12
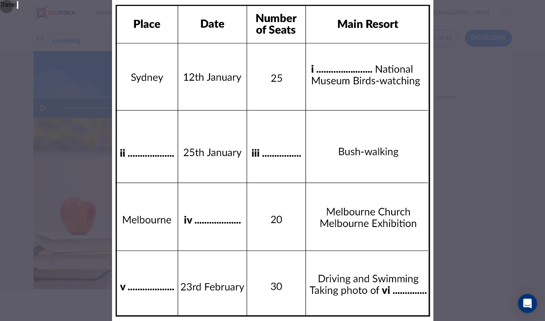
click at [18, 9] on button "button" at bounding box center [18, 5] width 2 height 8
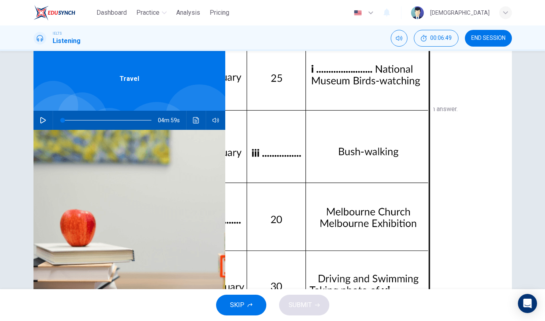
scroll to position [55, 0]
click at [299, 178] on input at bounding box center [303, 171] width 80 height 13
type input "b"
click at [285, 200] on input at bounding box center [303, 193] width 80 height 13
type input "blue mountains"
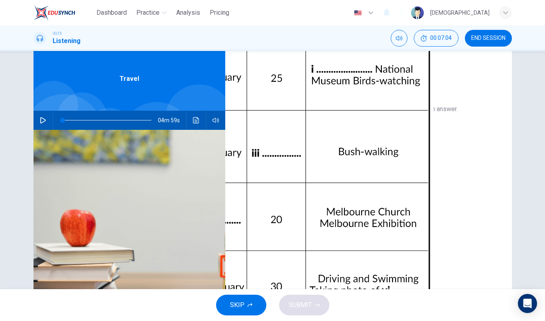
click at [290, 178] on input at bounding box center [303, 171] width 80 height 13
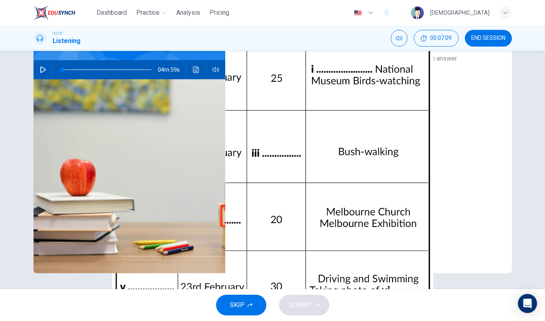
click at [283, 172] on input at bounding box center [303, 165] width 80 height 13
type input "3"
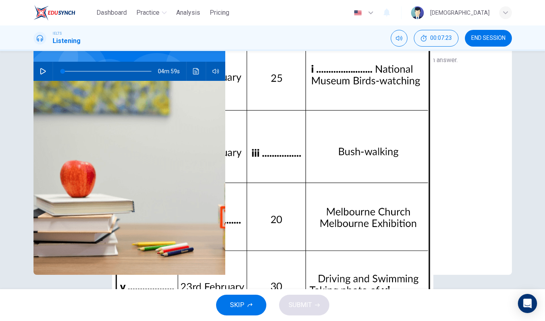
scroll to position [47, 0]
click at [306, 195] on div "Questions 5 - 10 Complete the table below. Write NO MORE THAN THREE WORDS AND/O…" at bounding box center [372, 136] width 280 height 277
click at [312, 173] on input "thirty seats" at bounding box center [303, 167] width 80 height 13
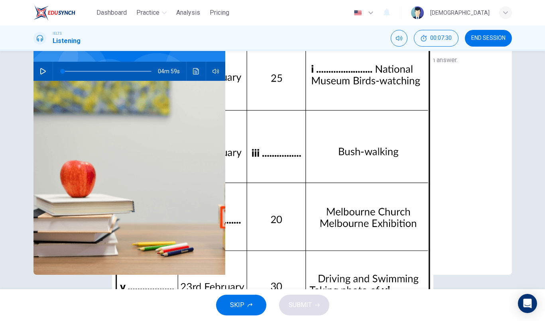
type input "thirty"
click at [307, 240] on input at bounding box center [303, 234] width 80 height 13
type input "the corals"
click at [275, 218] on input at bounding box center [303, 211] width 80 height 13
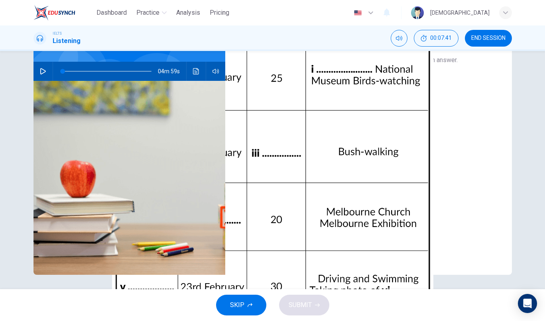
type input "t"
type input "g"
type input "t"
type input "B"
type input "great [GEOGRAPHIC_DATA]"
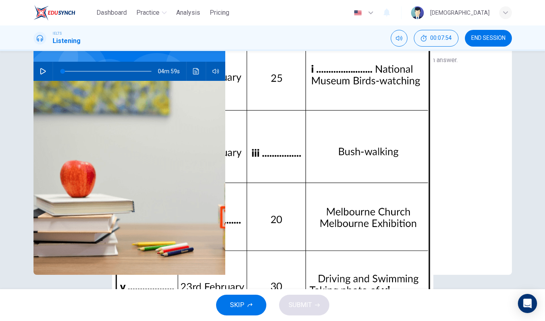
click at [313, 232] on div "i ii blue mountains iii thirty iv v [GEOGRAPHIC_DATA] vi the corals" at bounding box center [371, 186] width 255 height 140
click at [314, 196] on input at bounding box center [303, 189] width 80 height 13
click at [308, 129] on input at bounding box center [303, 122] width 80 height 13
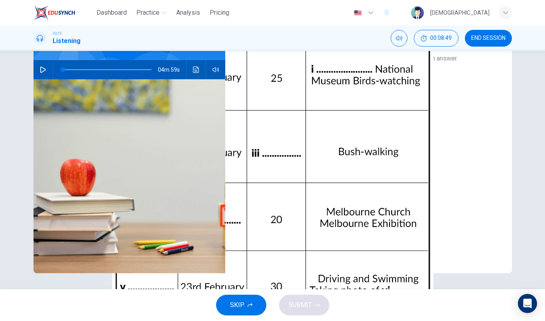
type input "opera house"
click at [298, 194] on input at bounding box center [303, 187] width 80 height 13
click at [313, 172] on input "thirty" at bounding box center [303, 165] width 80 height 13
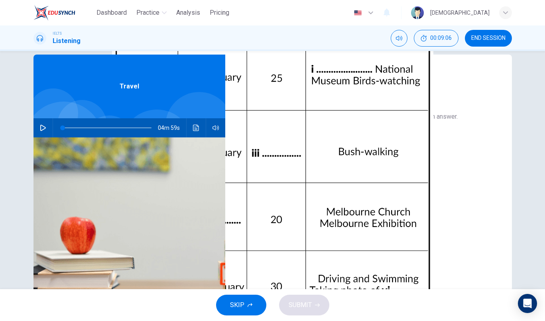
scroll to position [71, 0]
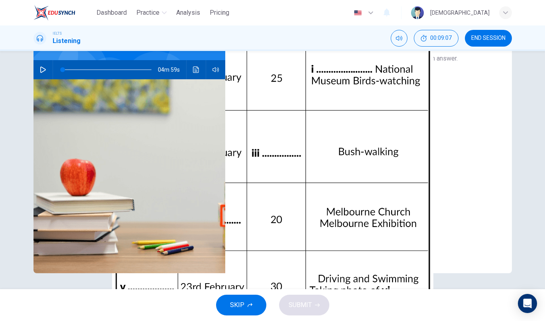
click at [279, 172] on input "30" at bounding box center [303, 165] width 80 height 13
type input "30"
click at [306, 194] on input at bounding box center [303, 187] width 80 height 13
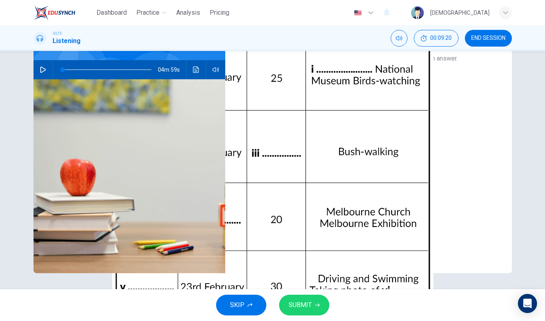
type input "[DATE]"
drag, startPoint x: 266, startPoint y: 311, endPoint x: 308, endPoint y: 308, distance: 42.0
click at [308, 308] on span "SUBMIT" at bounding box center [300, 305] width 23 height 11
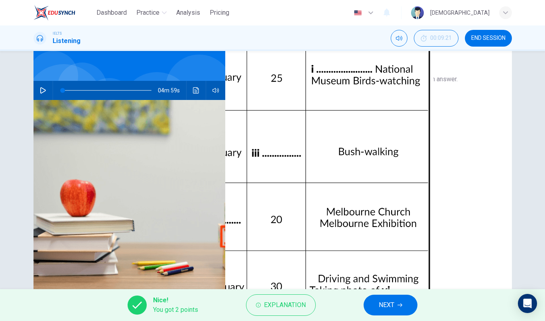
scroll to position [71, 0]
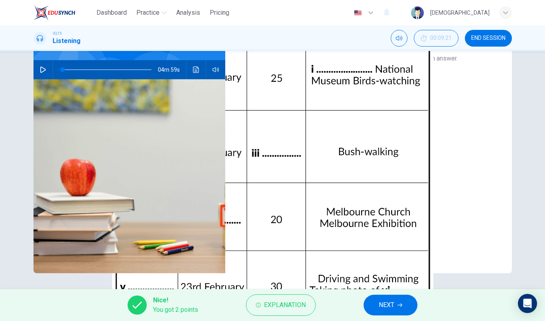
click at [398, 313] on button "NEXT" at bounding box center [391, 305] width 54 height 21
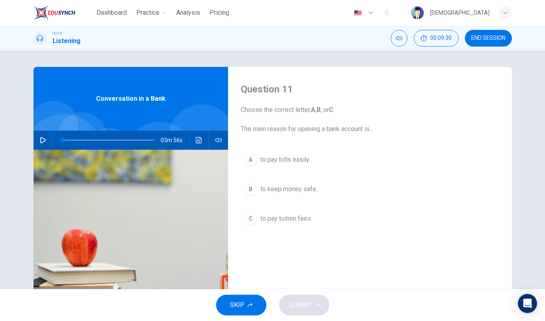
click at [42, 133] on button "button" at bounding box center [43, 140] width 13 height 19
click at [46, 141] on button "button" at bounding box center [43, 140] width 13 height 19
click at [45, 139] on button "button" at bounding box center [43, 140] width 13 height 19
drag, startPoint x: 65, startPoint y: 141, endPoint x: 49, endPoint y: 142, distance: 16.3
click at [49, 142] on div "03m 54s" at bounding box center [130, 140] width 195 height 19
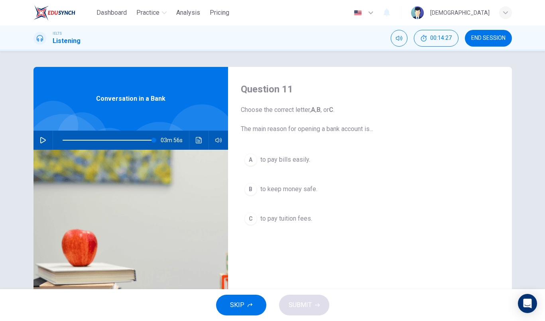
type input "0"
click at [285, 157] on span "to pay bills easily." at bounding box center [285, 160] width 50 height 10
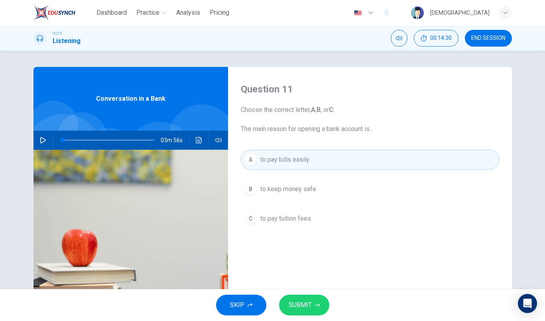
click at [305, 313] on button "SUBMIT" at bounding box center [304, 305] width 50 height 21
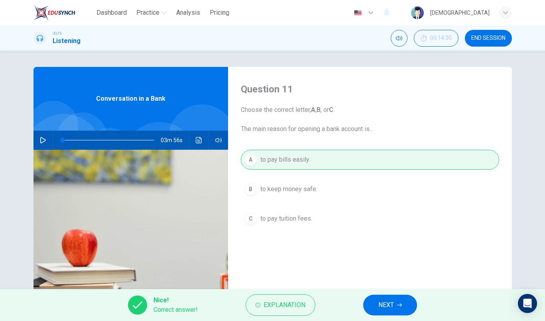
click at [370, 305] on button "NEXT" at bounding box center [390, 305] width 54 height 21
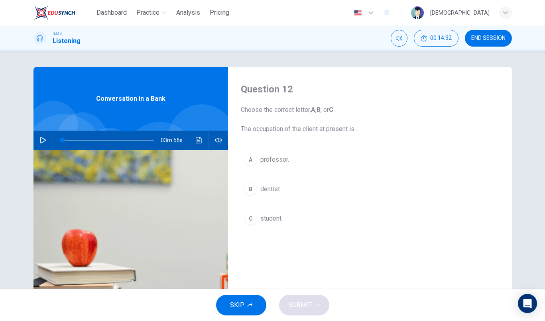
click at [271, 212] on button "C student." at bounding box center [370, 219] width 258 height 20
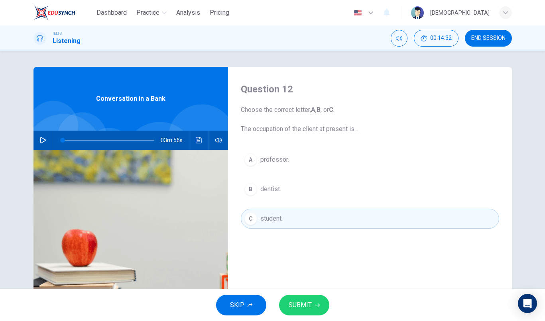
click at [317, 305] on icon "button" at bounding box center [317, 305] width 5 height 5
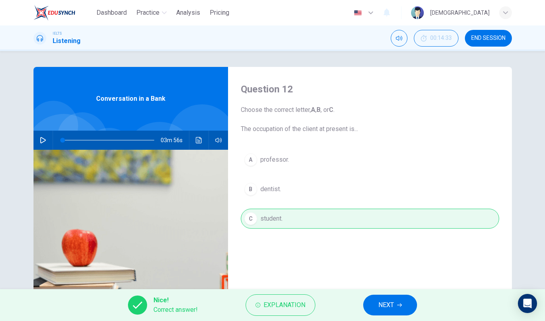
click at [405, 303] on button "NEXT" at bounding box center [390, 305] width 54 height 21
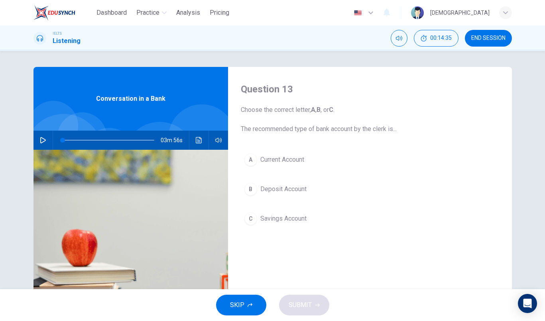
drag, startPoint x: 245, startPoint y: 128, endPoint x: 351, endPoint y: 127, distance: 106.4
click at [329, 127] on span "Choose the correct letter, A , B , or C . The recommended type of bank account …" at bounding box center [370, 119] width 258 height 29
click at [282, 188] on span "Deposit Account" at bounding box center [283, 190] width 46 height 10
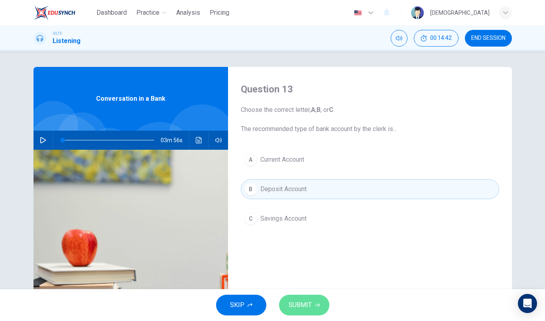
click at [309, 303] on span "SUBMIT" at bounding box center [300, 305] width 23 height 11
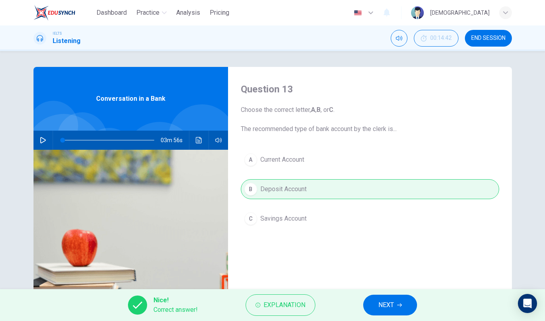
click at [397, 315] on button "NEXT" at bounding box center [390, 305] width 54 height 21
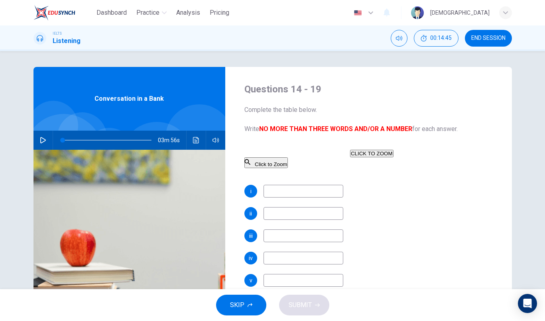
scroll to position [114, 0]
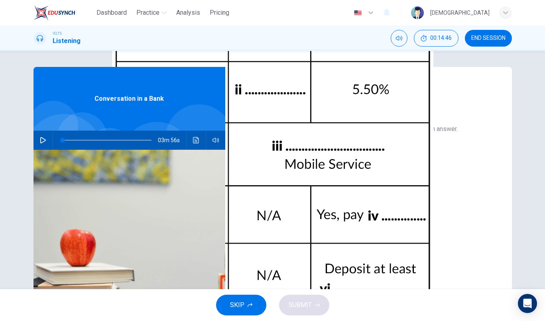
click at [307, 198] on input at bounding box center [303, 191] width 80 height 13
type input "master card"
click at [297, 220] on input at bounding box center [303, 213] width 80 height 13
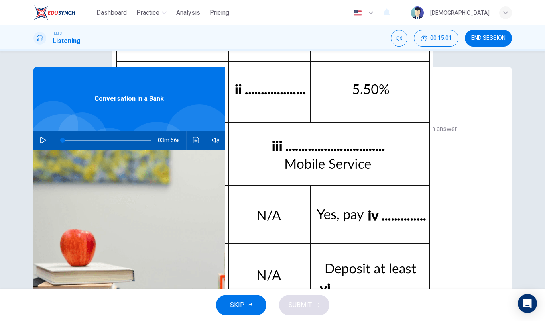
type input "2,5%"
click at [291, 242] on input at bounding box center [303, 236] width 80 height 13
type input "internet service"
click at [305, 265] on input at bounding box center [303, 258] width 80 height 13
type input "i"
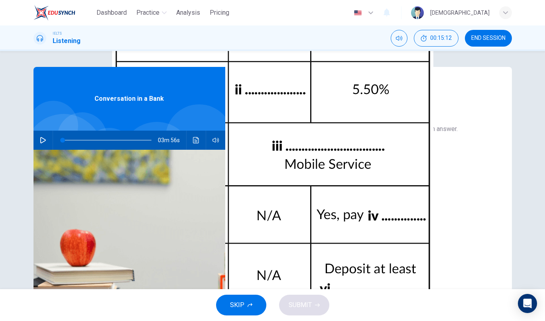
type input "f"
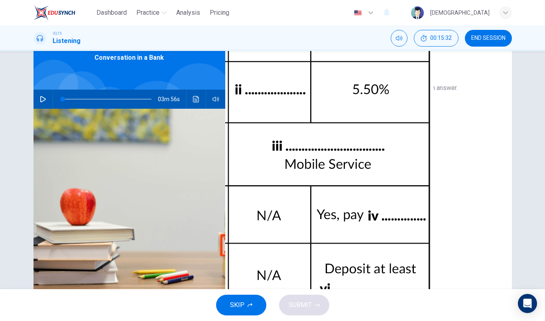
scroll to position [43, 0]
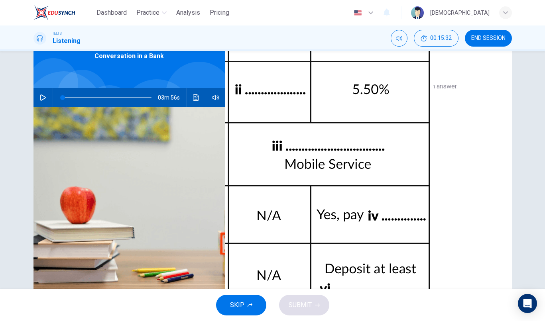
type input "minimum 2% fee"
click at [301, 267] on input at bounding box center [303, 260] width 80 height 13
type input "1500 pounds"
click at [325, 272] on div "i master card ii 2,5% iii internet service iv minimum 2% fee v vi 1500 pounds" at bounding box center [371, 212] width 255 height 140
drag, startPoint x: 325, startPoint y: 262, endPoint x: 329, endPoint y: 256, distance: 7.3
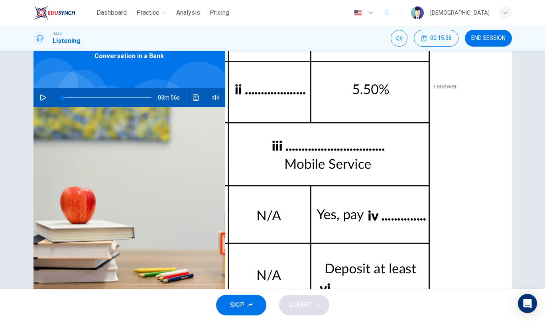
click at [326, 244] on input at bounding box center [303, 238] width 80 height 13
drag, startPoint x: 329, startPoint y: 255, endPoint x: 334, endPoint y: 256, distance: 4.8
click at [329, 244] on input at bounding box center [303, 238] width 80 height 13
click at [323, 244] on input at bounding box center [303, 238] width 80 height 13
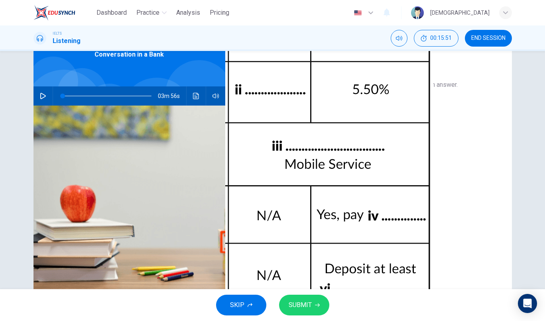
scroll to position [71, 0]
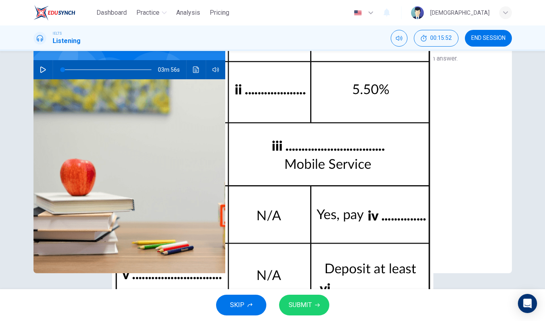
type input "no limitations"
click at [311, 299] on button "SUBMIT" at bounding box center [304, 305] width 50 height 21
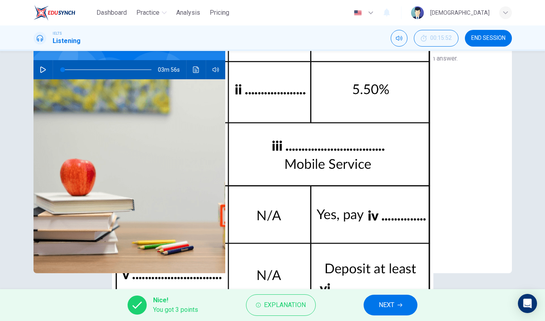
click at [314, 216] on div "i master card ii 2,5% iii internet service iv minimum 2% fee v no limitations v…" at bounding box center [371, 184] width 255 height 140
click at [400, 299] on button "NEXT" at bounding box center [391, 305] width 54 height 21
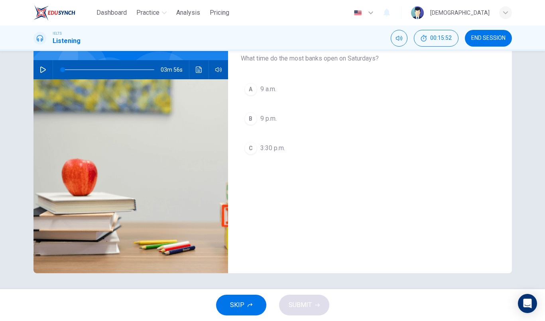
scroll to position [0, 0]
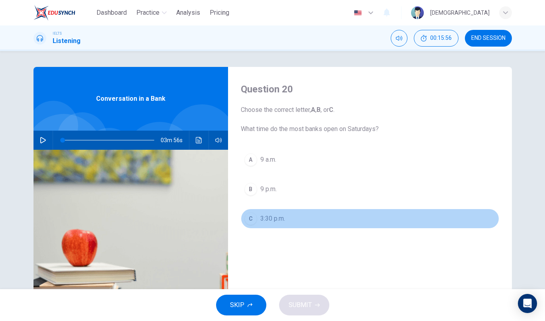
click at [289, 223] on button "C 3:30 p.m." at bounding box center [370, 219] width 258 height 20
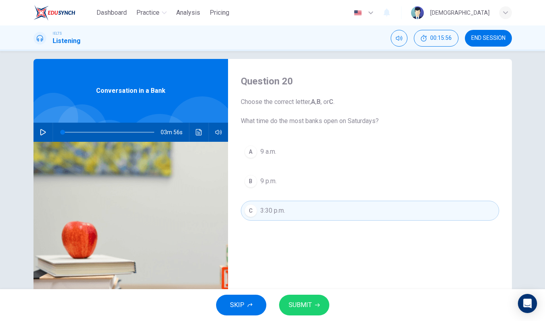
scroll to position [27, 0]
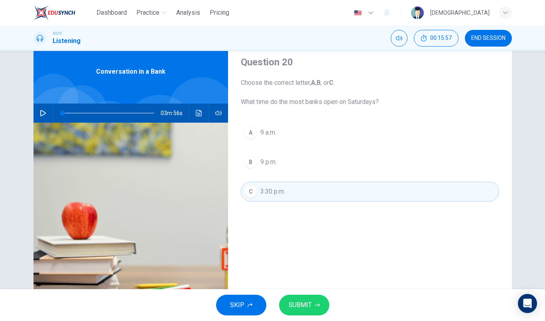
click at [309, 302] on span "SUBMIT" at bounding box center [300, 305] width 23 height 11
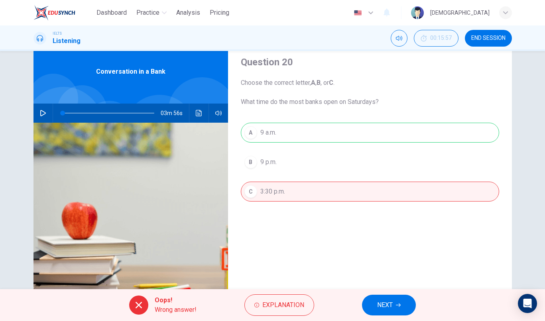
click at [384, 301] on span "NEXT" at bounding box center [385, 305] width 16 height 11
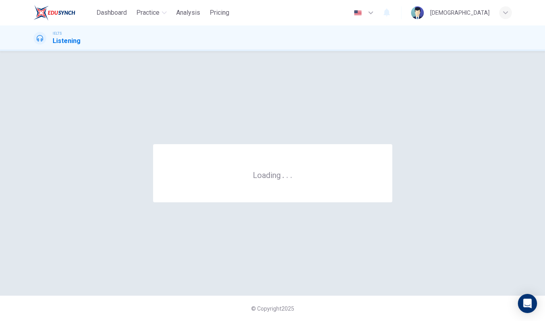
scroll to position [0, 0]
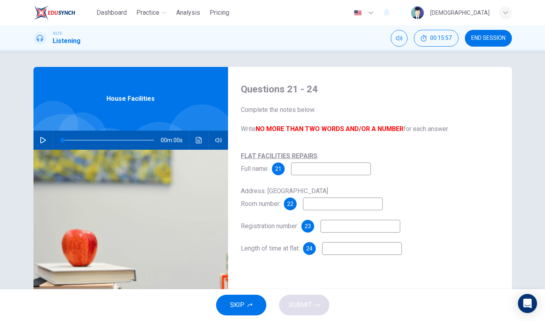
click at [502, 37] on span "END SESSION" at bounding box center [488, 38] width 34 height 6
